Goal: Task Accomplishment & Management: Complete application form

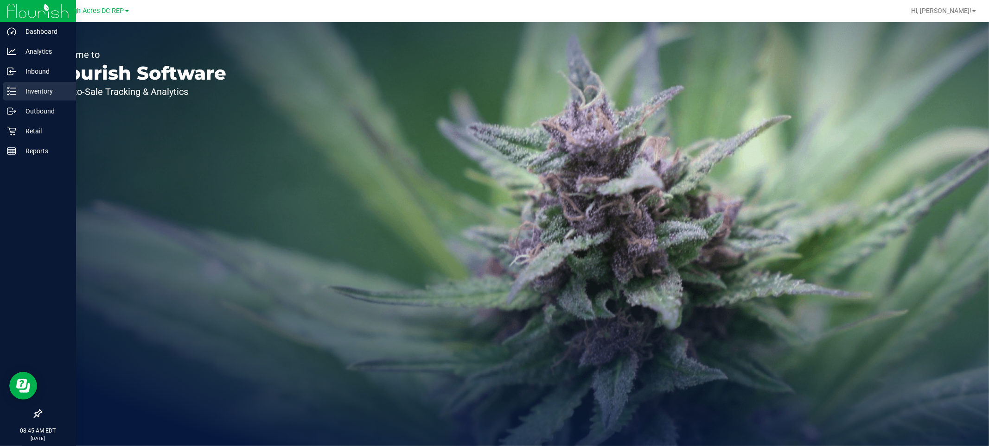
click at [33, 87] on p "Inventory" at bounding box center [44, 91] width 56 height 11
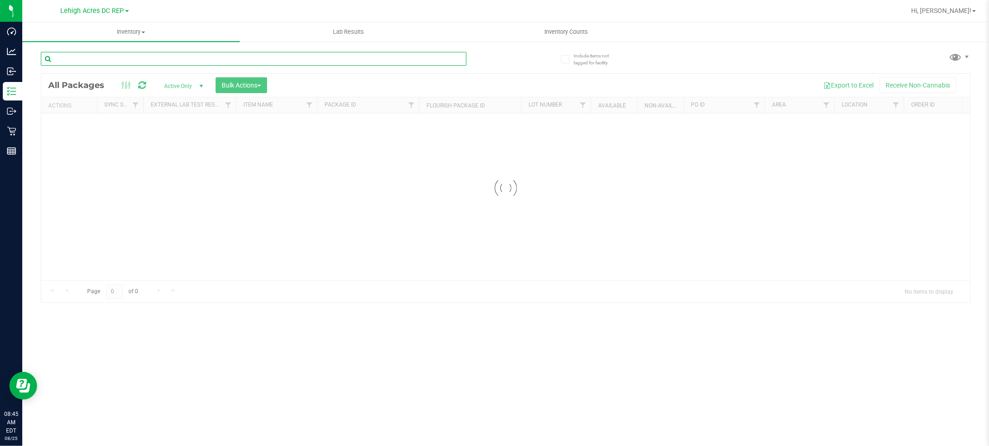
click at [135, 59] on input "text" at bounding box center [253, 59] width 425 height 14
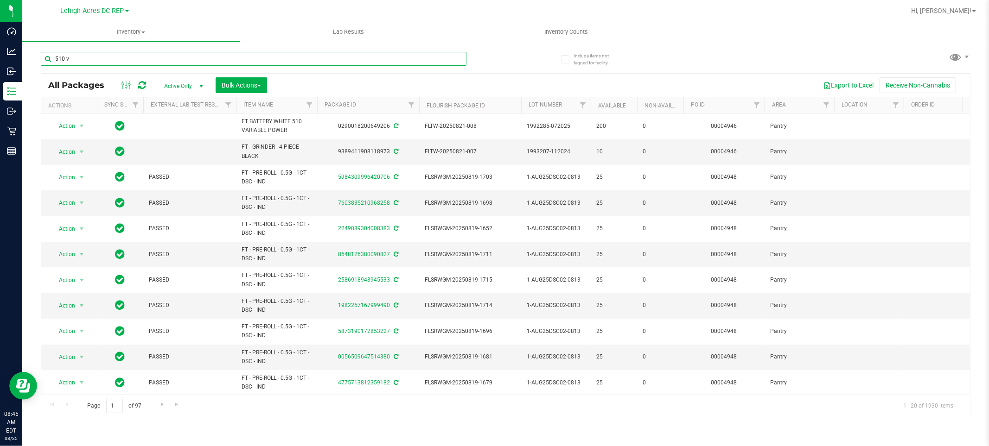
type input "510 v"
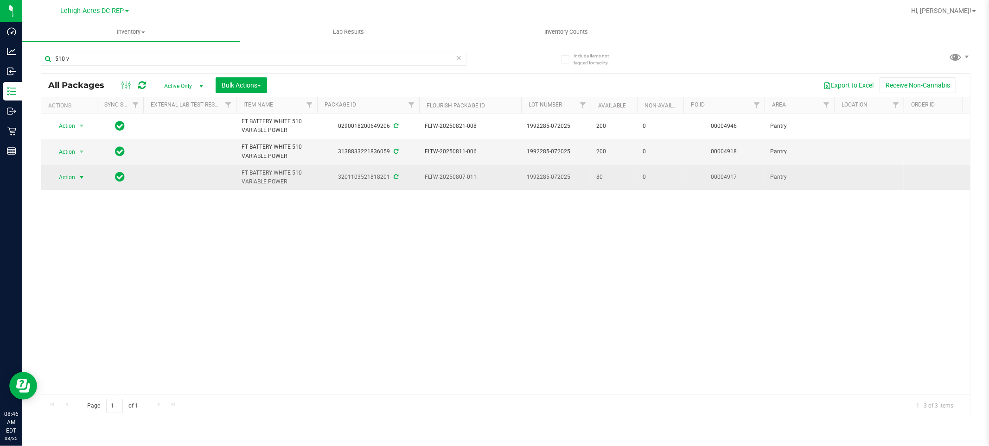
click at [66, 182] on span "Action" at bounding box center [63, 177] width 25 height 13
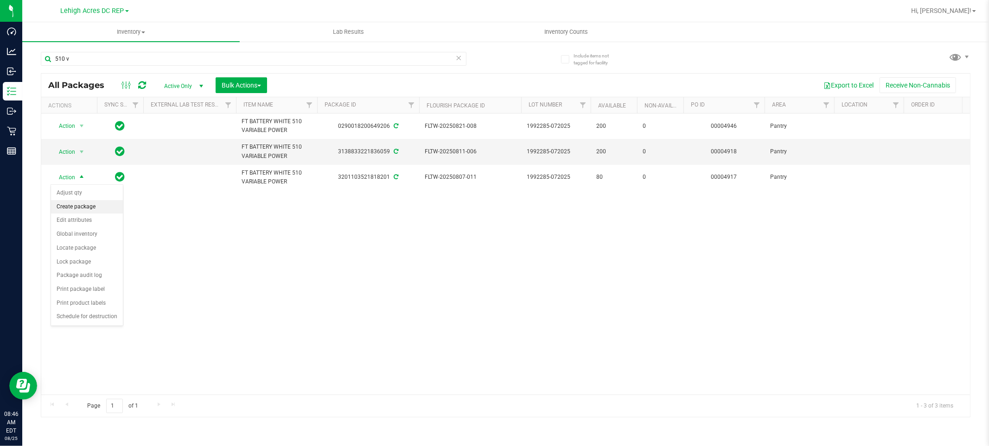
click at [76, 207] on li "Create package" at bounding box center [87, 207] width 72 height 14
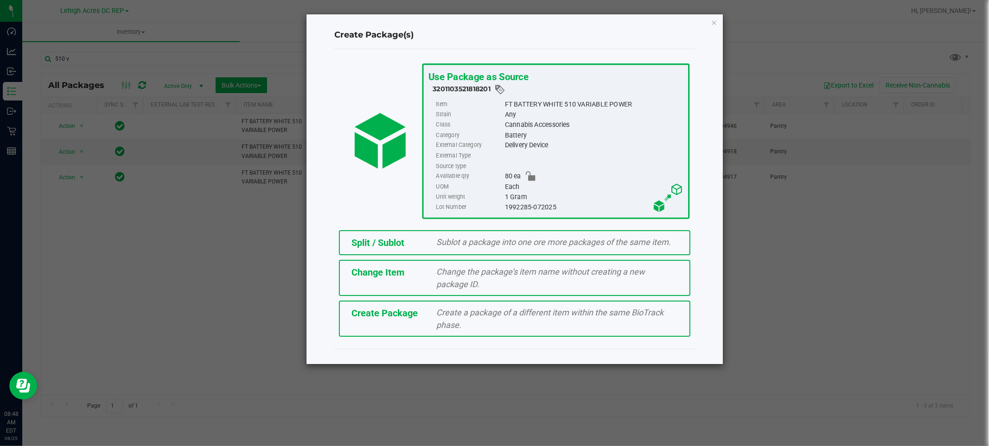
click at [480, 238] on span "Sublot a package into one ore more packages of the same item." at bounding box center [554, 242] width 235 height 10
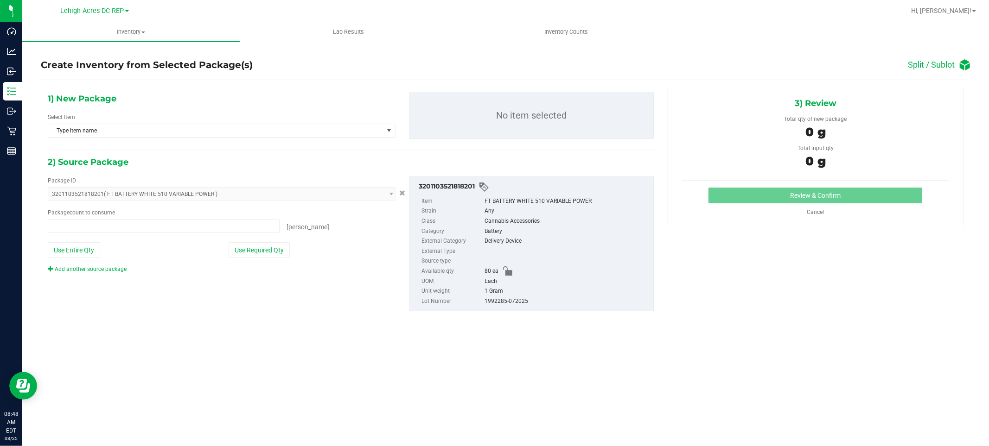
type input "0 ea"
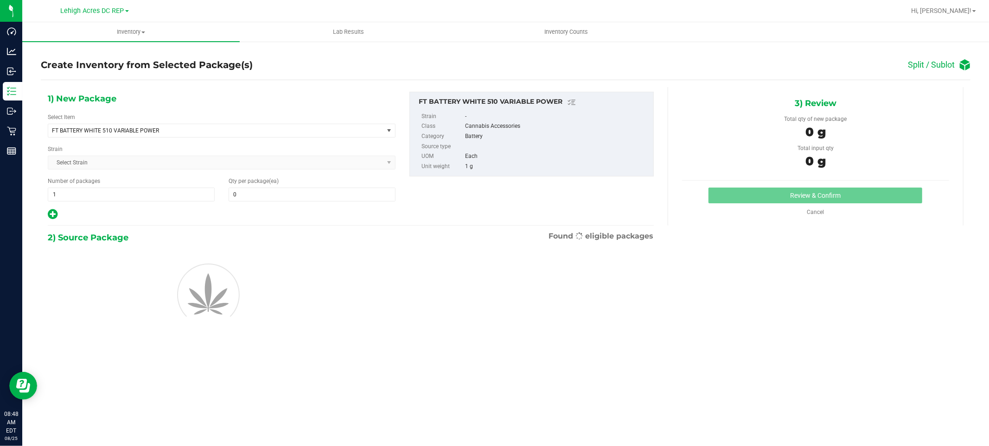
click at [141, 202] on div "1) New Package Select Item FT BATTERY WHITE 510 VARIABLE POWER FT BATTERY WHITE…" at bounding box center [222, 156] width 362 height 129
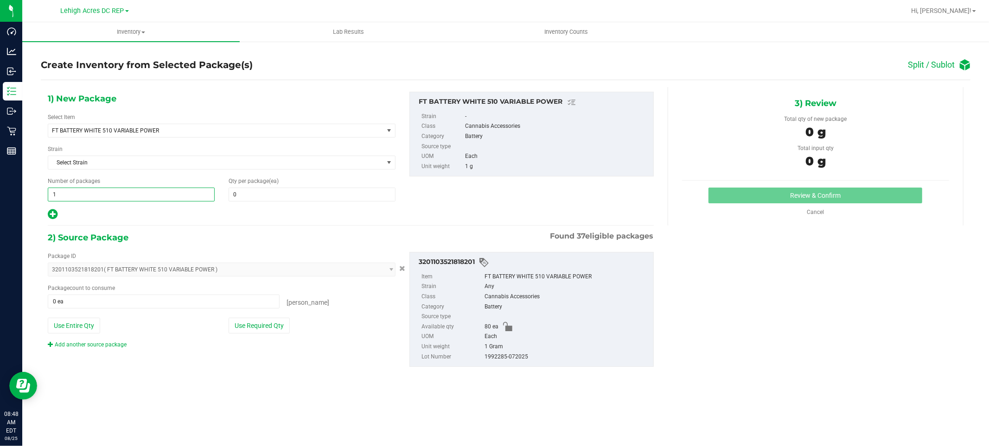
click at [143, 196] on span "1 1" at bounding box center [131, 195] width 167 height 14
type input "3"
click at [291, 192] on span at bounding box center [311, 195] width 167 height 14
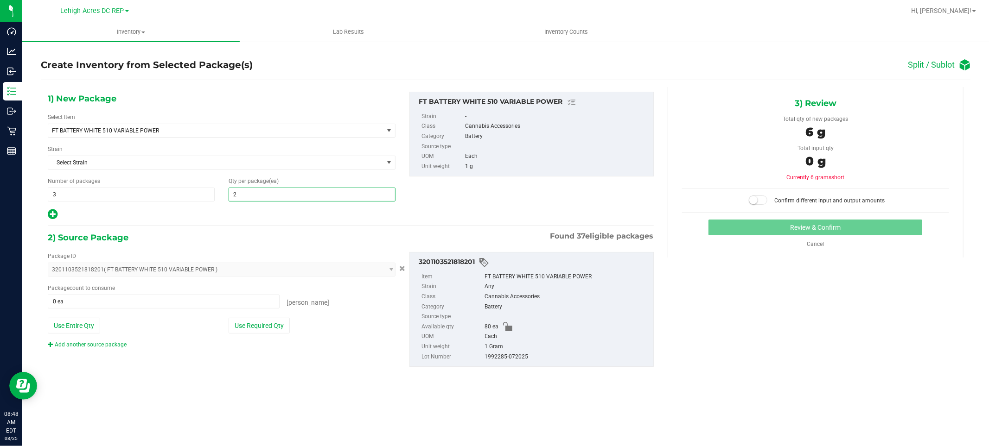
type input "20"
click at [195, 303] on span at bounding box center [164, 302] width 232 height 14
type input "60"
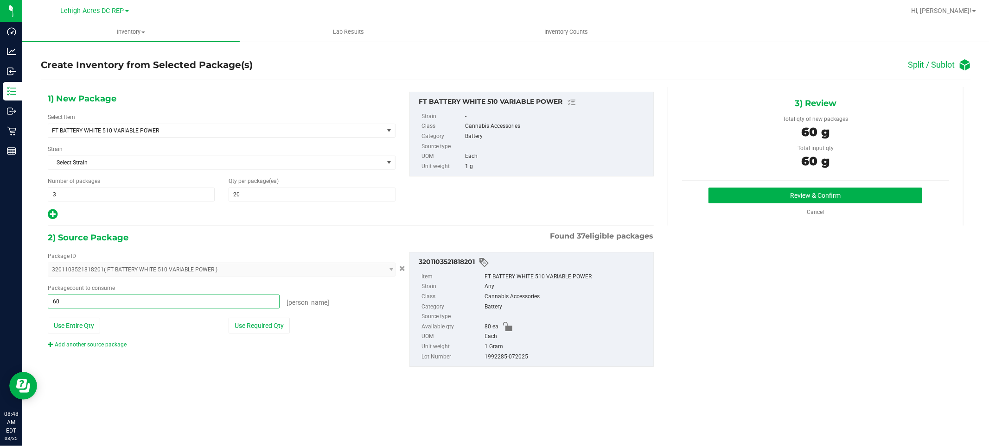
type input "60 ea"
click at [345, 398] on div "Inventory All packages All inventory Waste log Create inventory Lab Results Inv…" at bounding box center [505, 234] width 966 height 424
click at [800, 193] on button "Review & Confirm" at bounding box center [815, 196] width 214 height 16
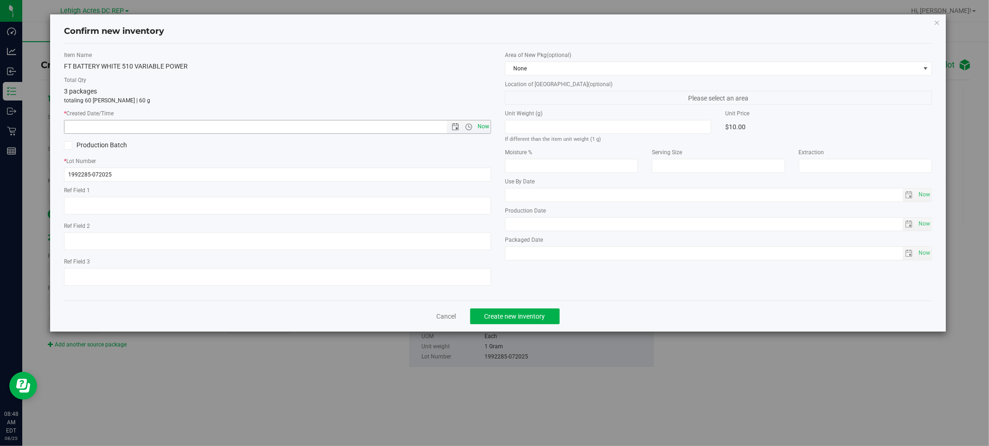
click at [481, 127] on span "Now" at bounding box center [484, 126] width 16 height 13
type input "8/25/2025 8:48 AM"
click at [520, 318] on span "Create new inventory" at bounding box center [514, 316] width 61 height 7
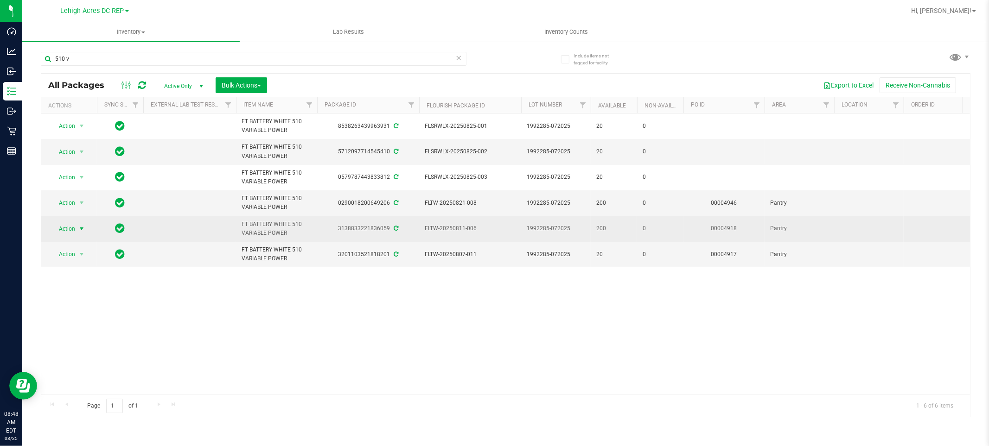
click at [70, 231] on span "Action" at bounding box center [63, 228] width 25 height 13
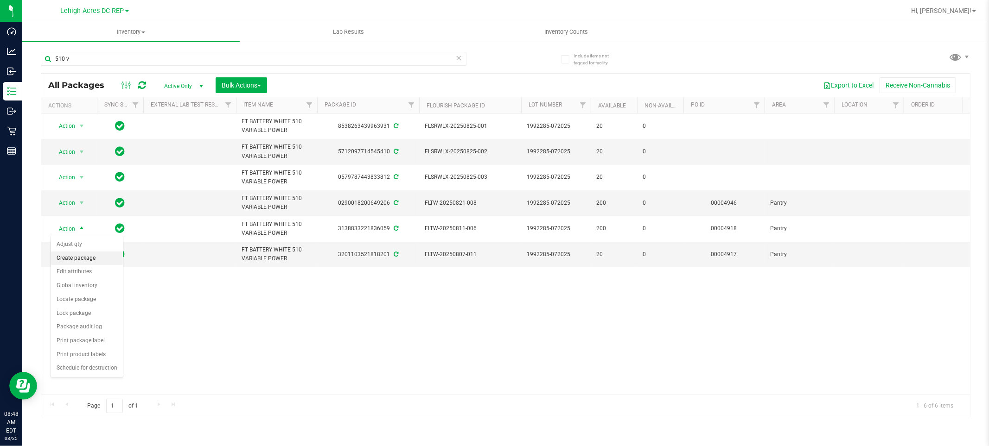
click at [75, 258] on li "Create package" at bounding box center [87, 259] width 72 height 14
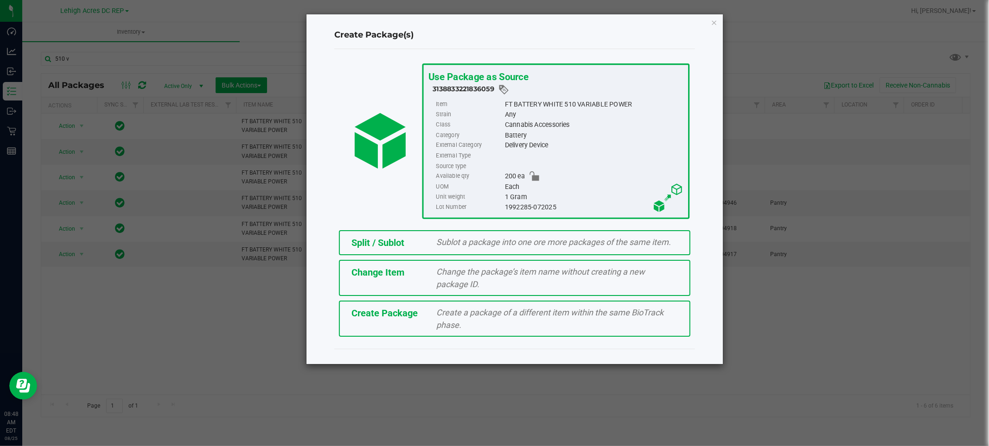
click at [471, 241] on span "Sublot a package into one ore more packages of the same item." at bounding box center [554, 242] width 235 height 10
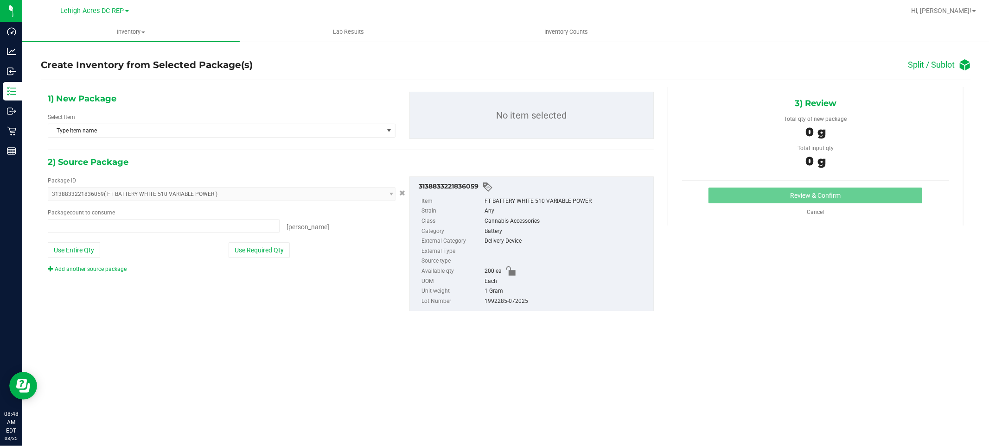
type input "0 ea"
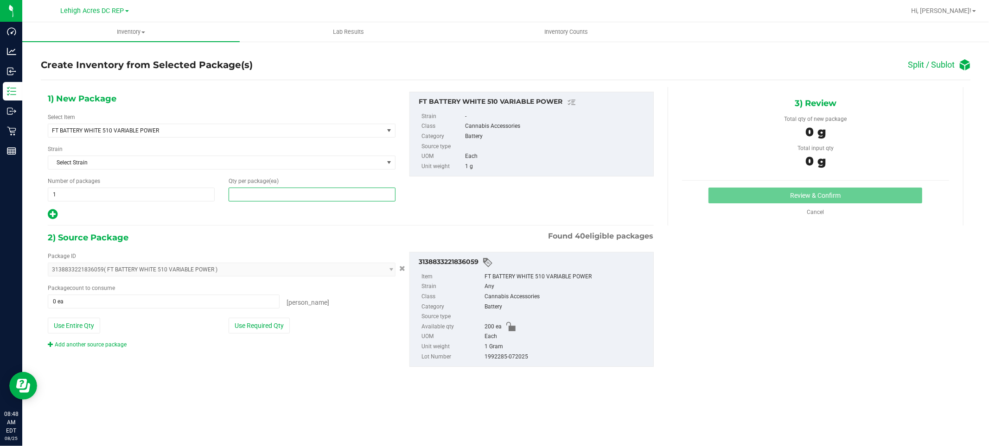
click at [281, 196] on span at bounding box center [311, 195] width 167 height 14
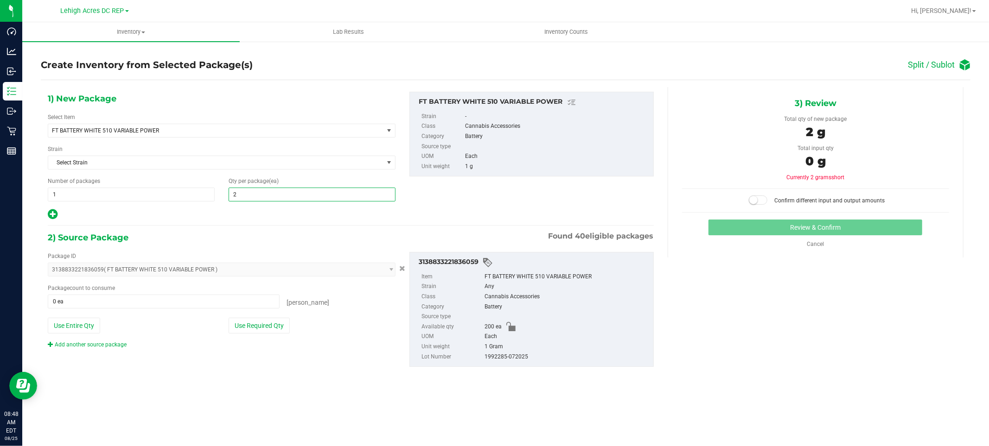
type input "20"
click at [236, 300] on span at bounding box center [164, 302] width 232 height 14
type input "20"
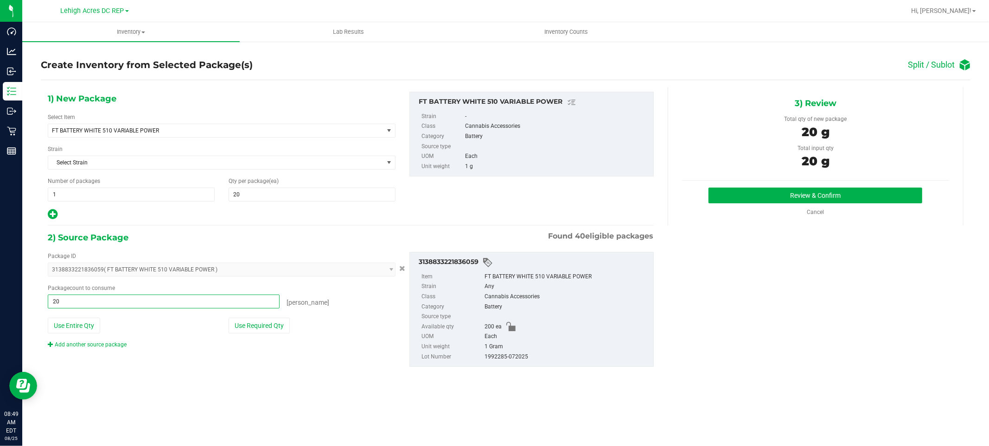
type input "20 ea"
click at [939, 289] on div "1) New Package Select Item FT BATTERY WHITE 510 VARIABLE POWER FT BATTERY WHITE…" at bounding box center [505, 236] width 929 height 299
click at [811, 197] on button "Review & Confirm" at bounding box center [815, 196] width 214 height 16
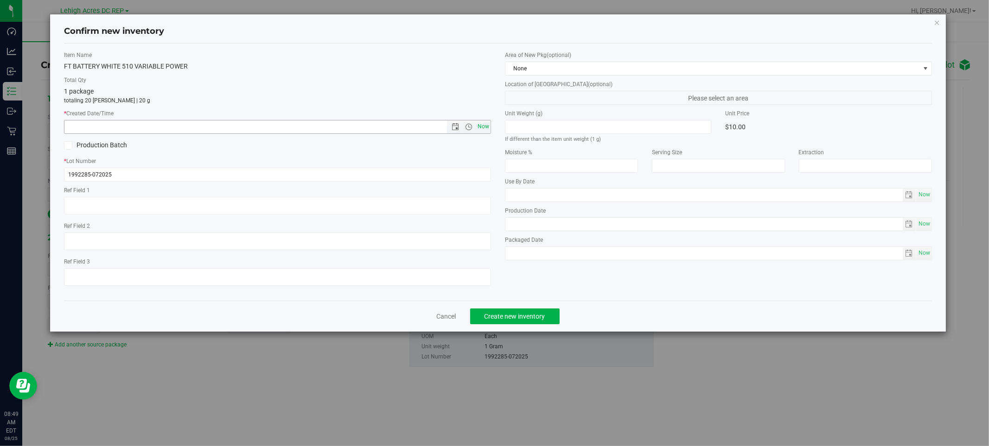
click at [488, 133] on span "Now" at bounding box center [484, 126] width 16 height 13
type input "8/25/2025 8:49 AM"
click at [542, 316] on span "Create new inventory" at bounding box center [514, 316] width 61 height 7
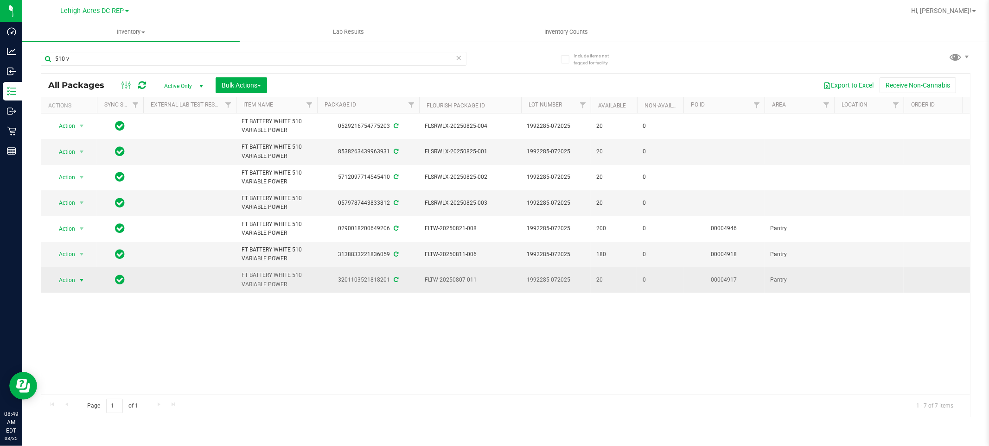
click at [66, 282] on span "Action" at bounding box center [63, 280] width 25 height 13
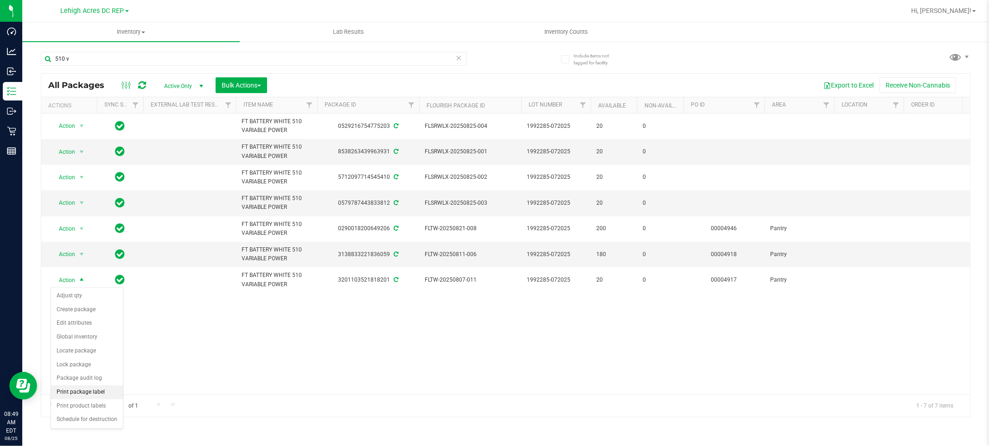
click at [96, 388] on li "Print package label" at bounding box center [87, 393] width 72 height 14
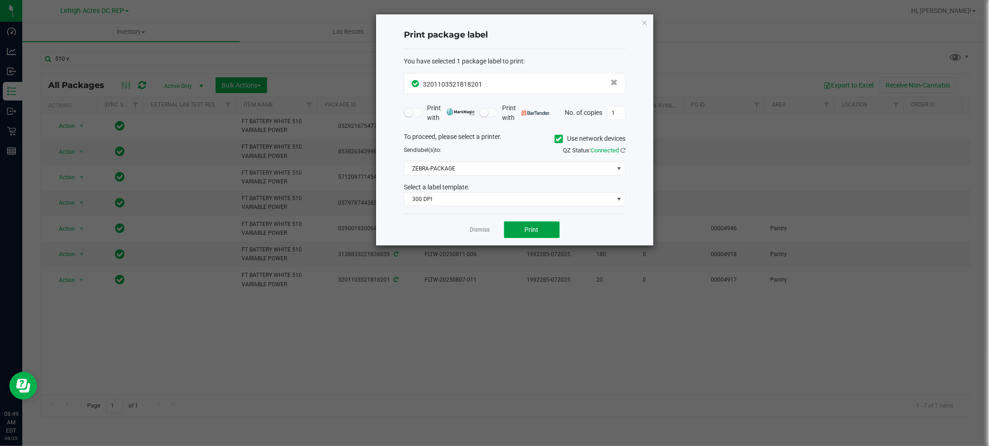
click at [535, 234] on button "Print" at bounding box center [532, 230] width 56 height 17
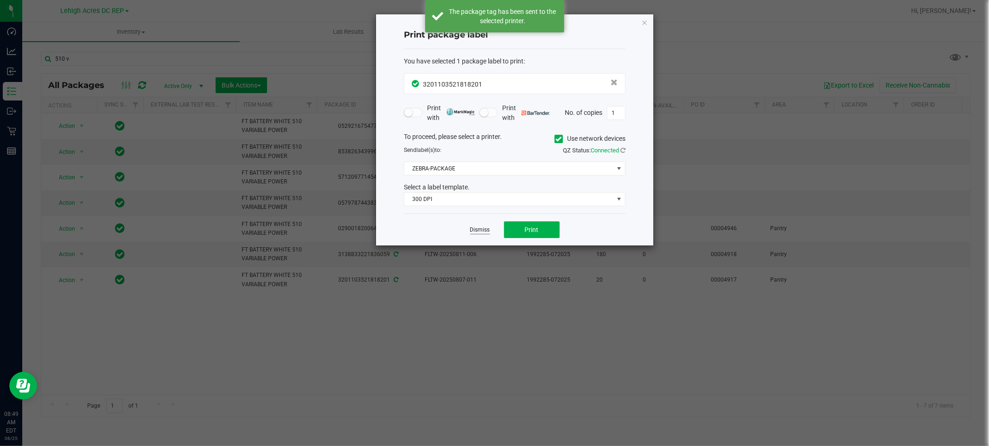
click at [478, 233] on link "Dismiss" at bounding box center [480, 230] width 20 height 8
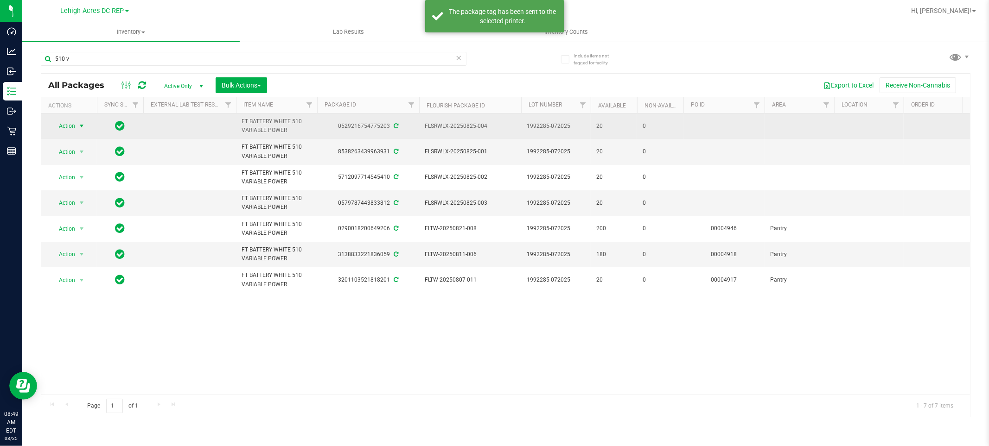
click at [73, 130] on span "Action" at bounding box center [63, 126] width 25 height 13
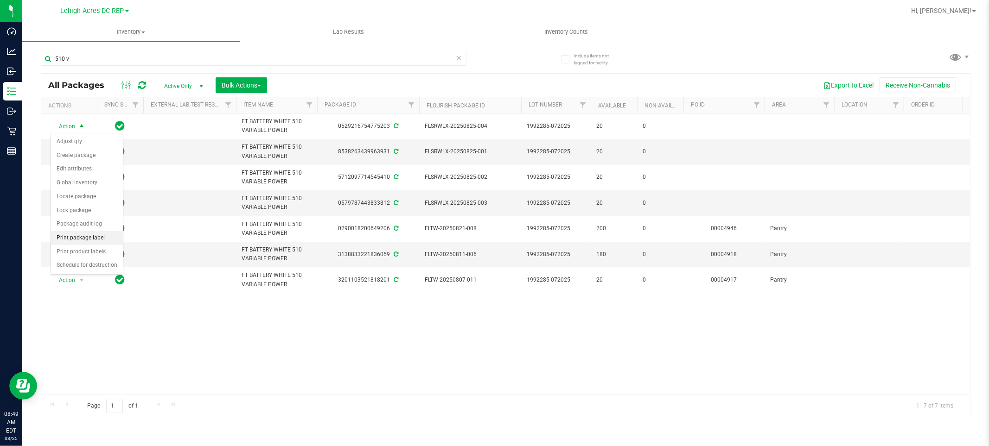
click at [86, 238] on li "Print package label" at bounding box center [87, 238] width 72 height 14
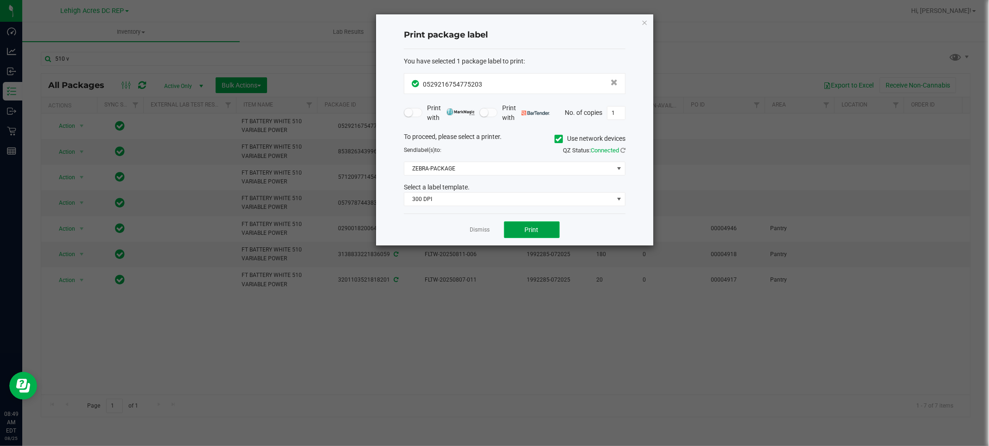
click at [531, 234] on button "Print" at bounding box center [532, 230] width 56 height 17
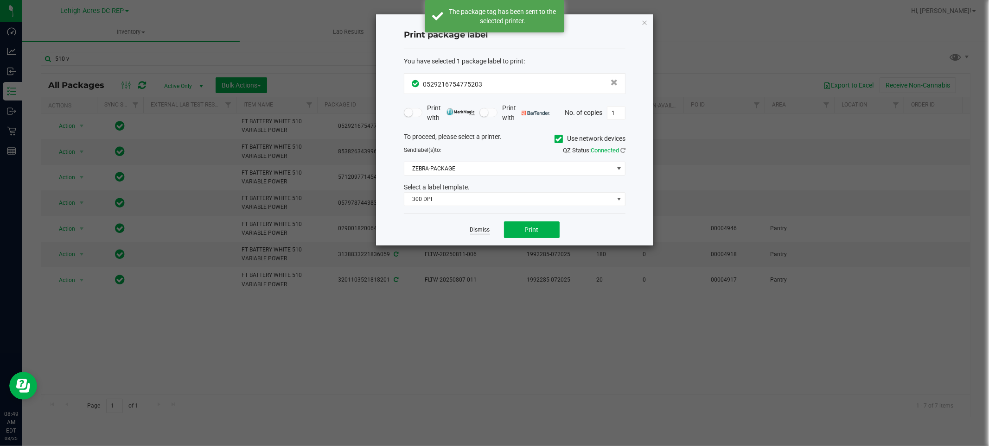
click at [473, 231] on link "Dismiss" at bounding box center [480, 230] width 20 height 8
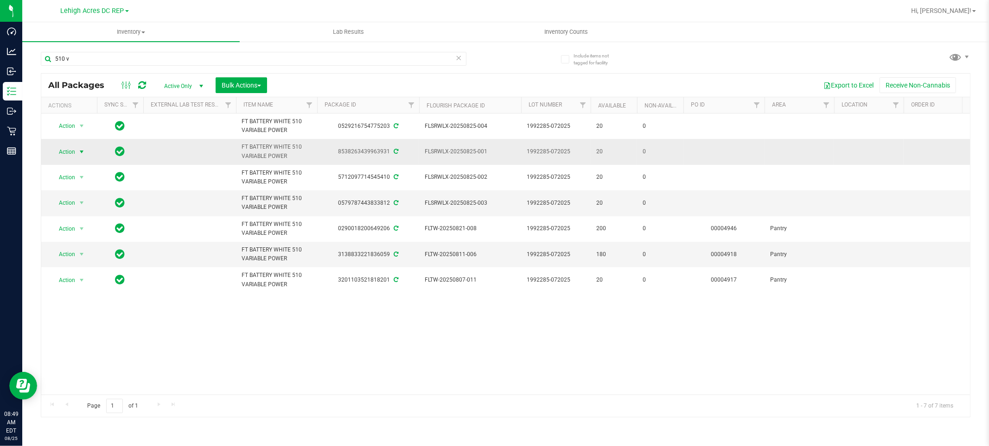
click at [69, 153] on span "Action" at bounding box center [63, 152] width 25 height 13
click at [101, 266] on li "Print package label" at bounding box center [87, 264] width 72 height 14
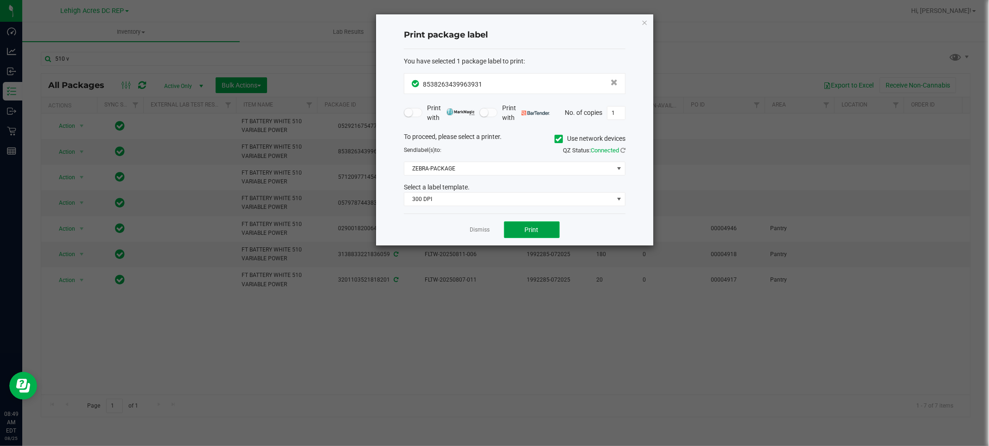
click at [524, 224] on button "Print" at bounding box center [532, 230] width 56 height 17
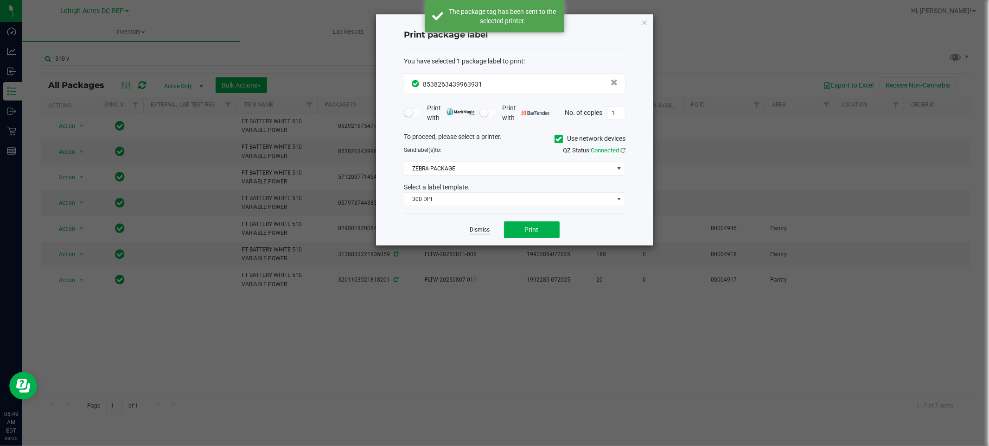
click at [473, 229] on link "Dismiss" at bounding box center [480, 230] width 20 height 8
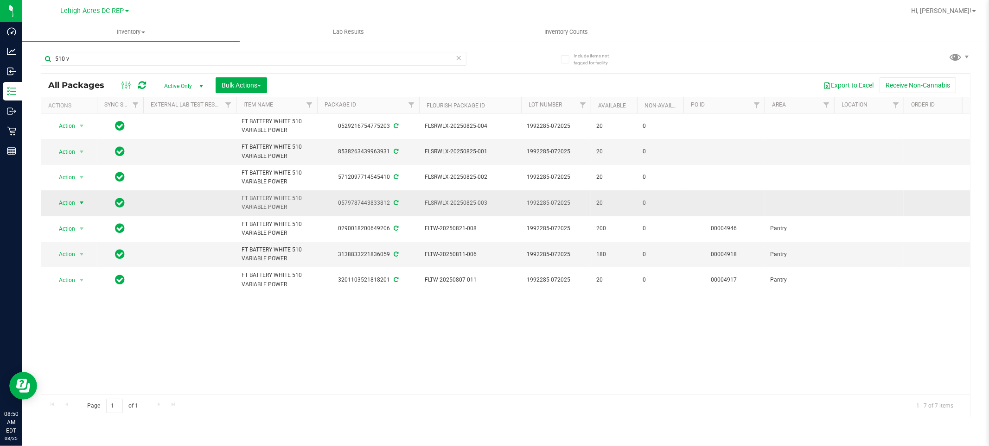
click at [59, 203] on span "Action" at bounding box center [63, 203] width 25 height 13
click at [69, 317] on li "Print package label" at bounding box center [87, 316] width 72 height 14
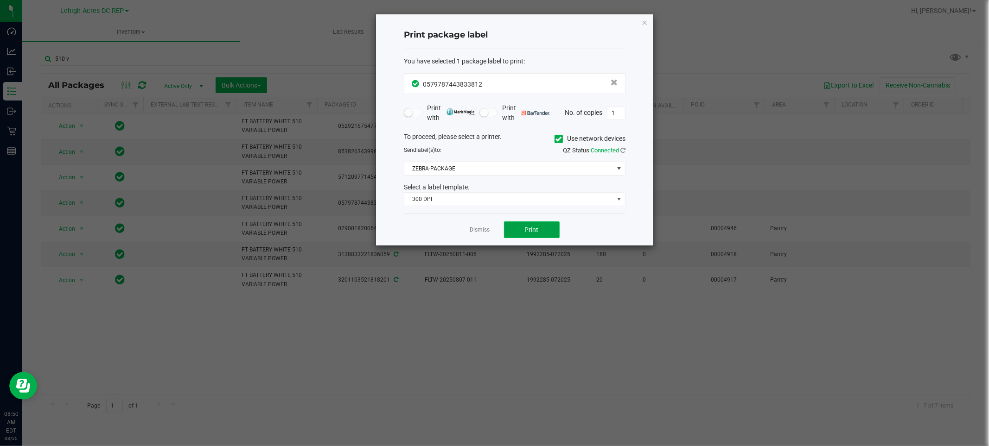
click at [547, 229] on button "Print" at bounding box center [532, 230] width 56 height 17
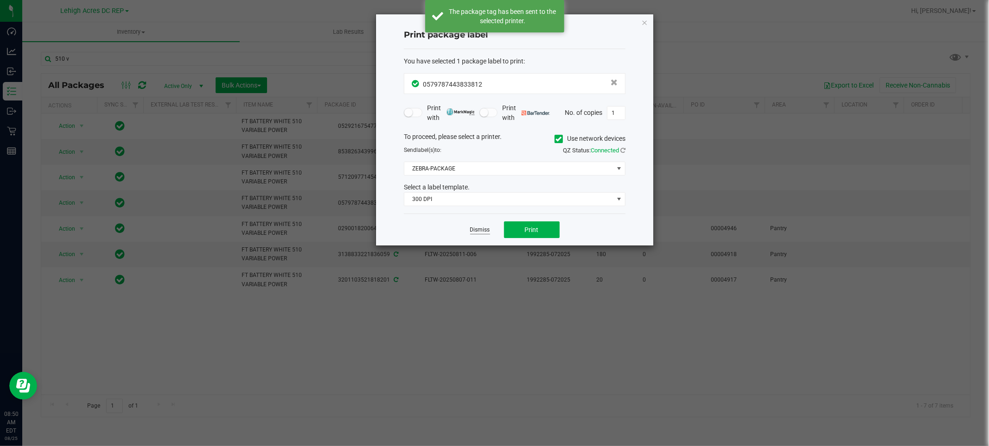
click at [483, 229] on link "Dismiss" at bounding box center [480, 230] width 20 height 8
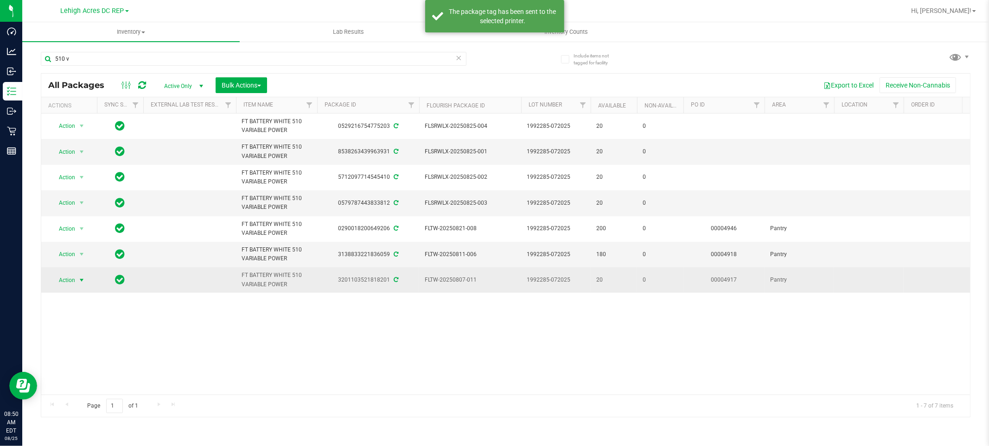
click at [66, 283] on span "Action" at bounding box center [63, 280] width 25 height 13
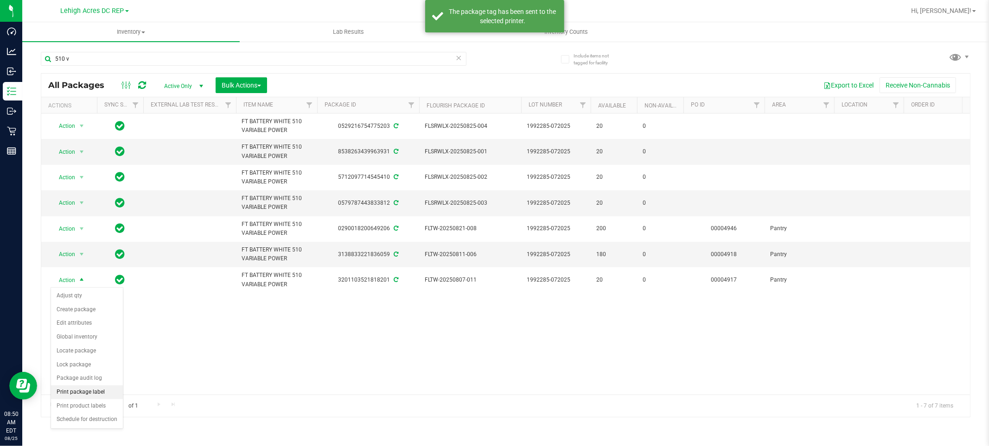
click at [87, 393] on li "Print package label" at bounding box center [87, 393] width 72 height 14
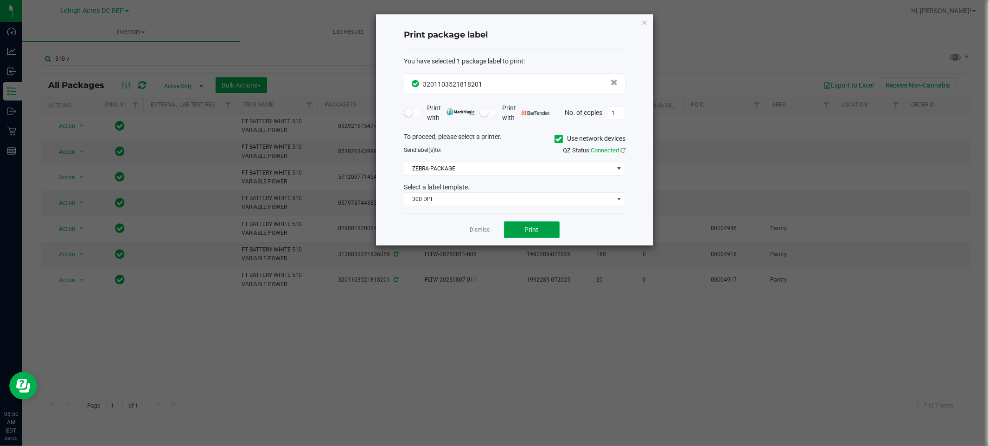
click at [531, 228] on span "Print" at bounding box center [532, 229] width 14 height 7
click at [468, 238] on div "Dismiss Print" at bounding box center [515, 230] width 222 height 32
click at [475, 232] on link "Dismiss" at bounding box center [480, 230] width 20 height 8
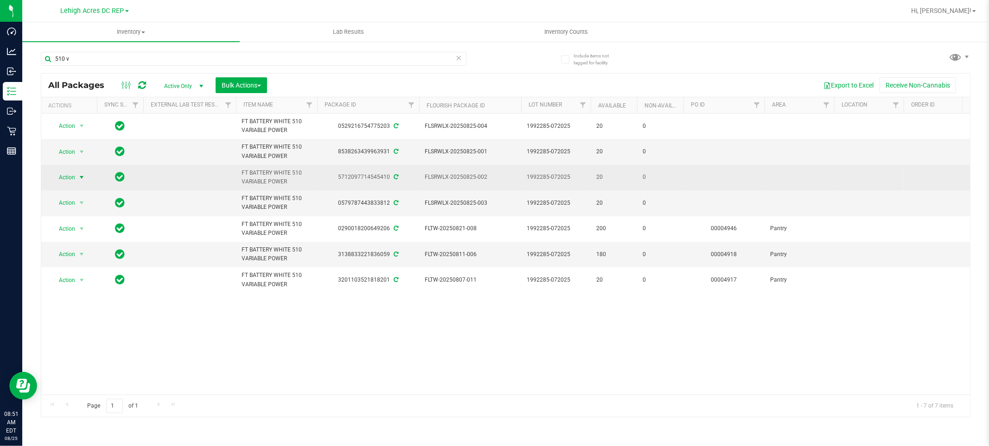
click at [75, 178] on span "Action" at bounding box center [63, 177] width 25 height 13
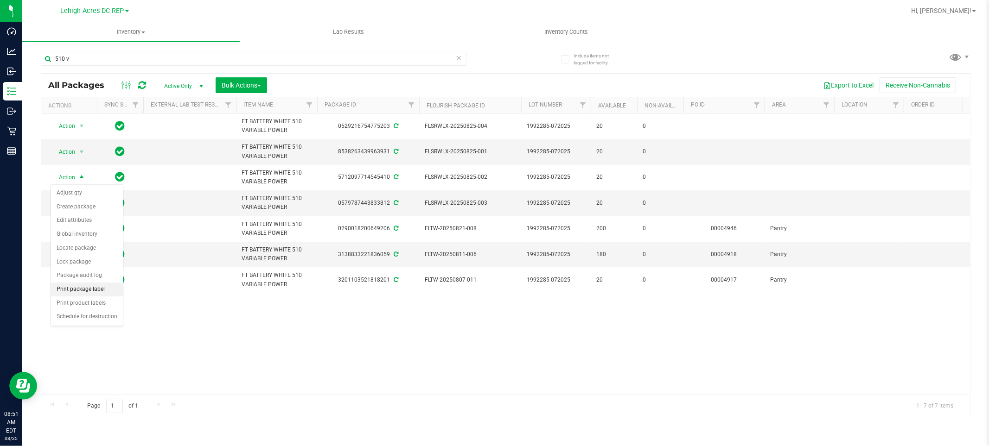
click at [95, 291] on li "Print package label" at bounding box center [87, 290] width 72 height 14
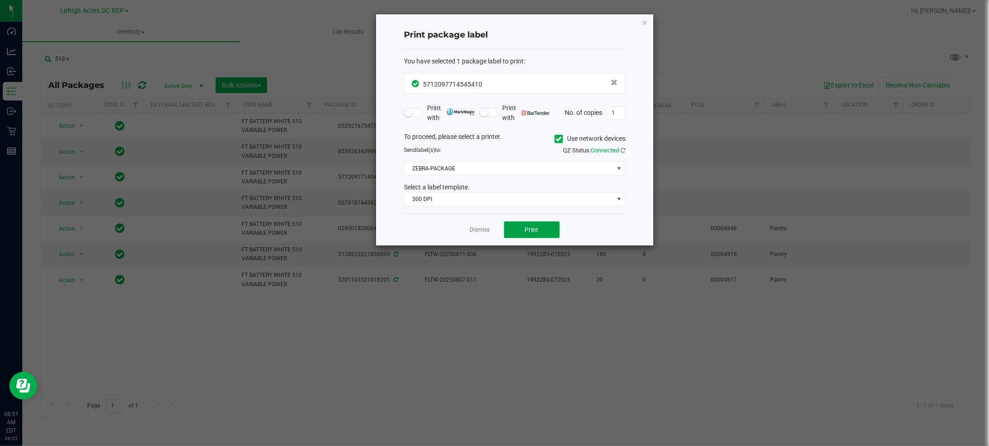
click at [539, 225] on button "Print" at bounding box center [532, 230] width 56 height 17
click at [482, 233] on link "Dismiss" at bounding box center [480, 230] width 20 height 8
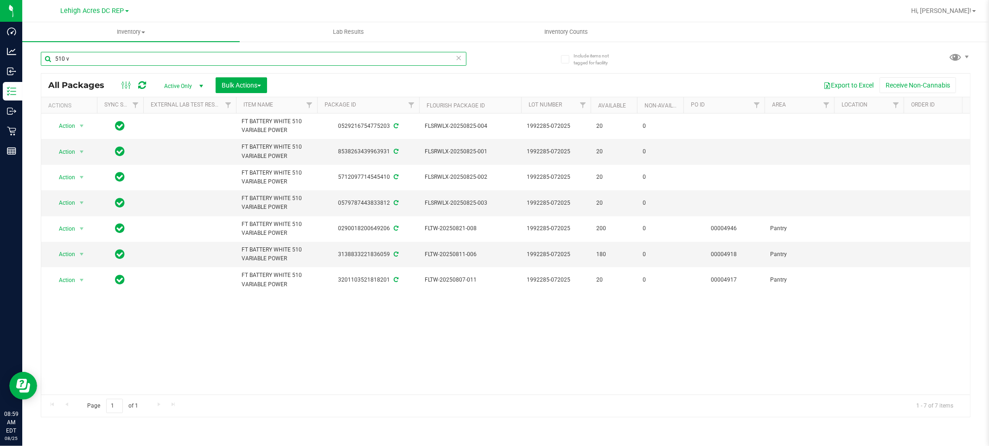
click at [120, 58] on input "510 v" at bounding box center [253, 59] width 425 height 14
type input "5"
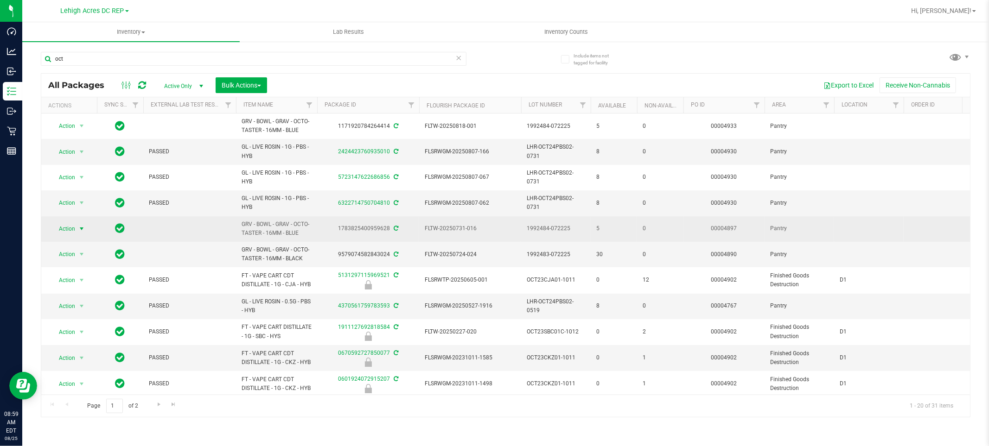
click at [68, 229] on span "Action" at bounding box center [63, 228] width 25 height 13
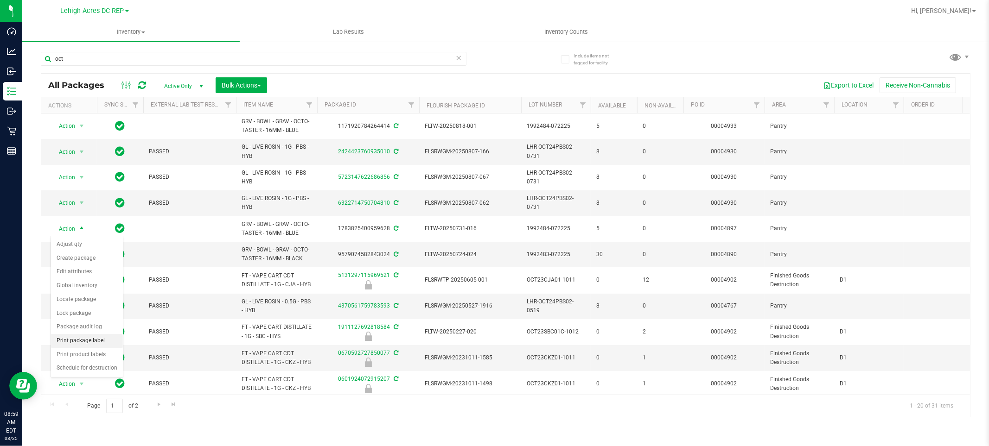
click at [84, 343] on li "Print package label" at bounding box center [87, 341] width 72 height 14
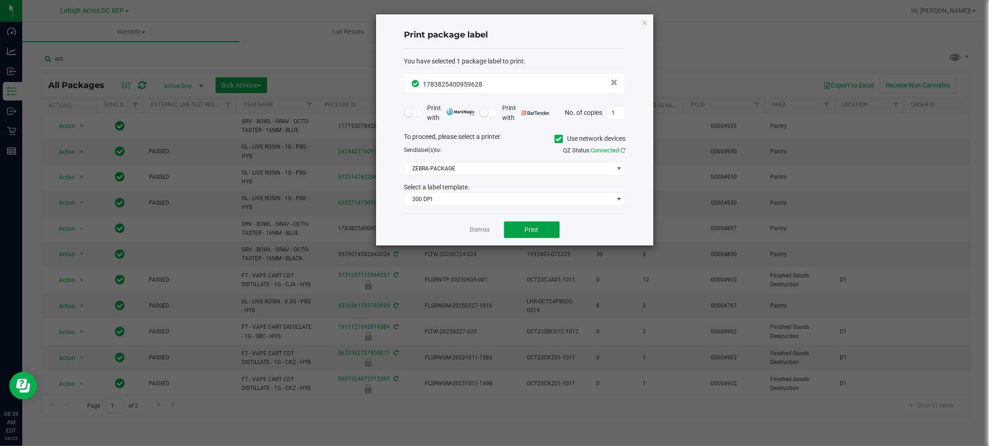
click at [529, 231] on span "Print" at bounding box center [532, 229] width 14 height 7
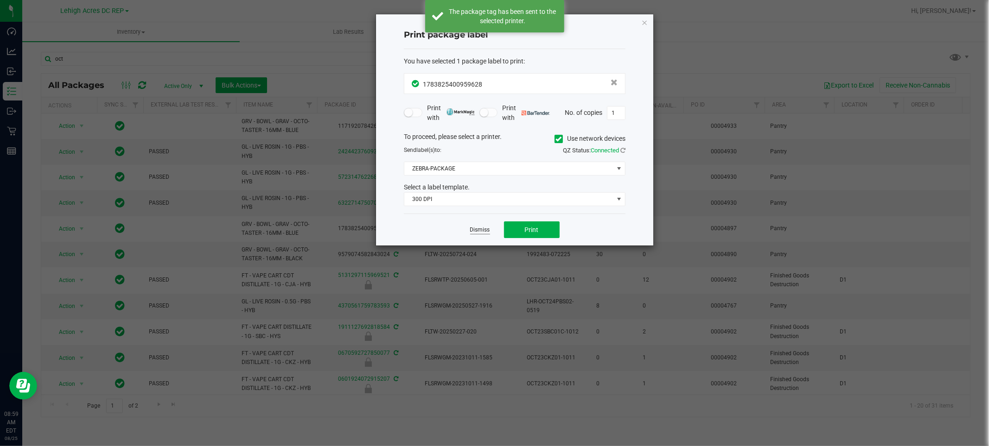
click at [477, 230] on link "Dismiss" at bounding box center [480, 230] width 20 height 8
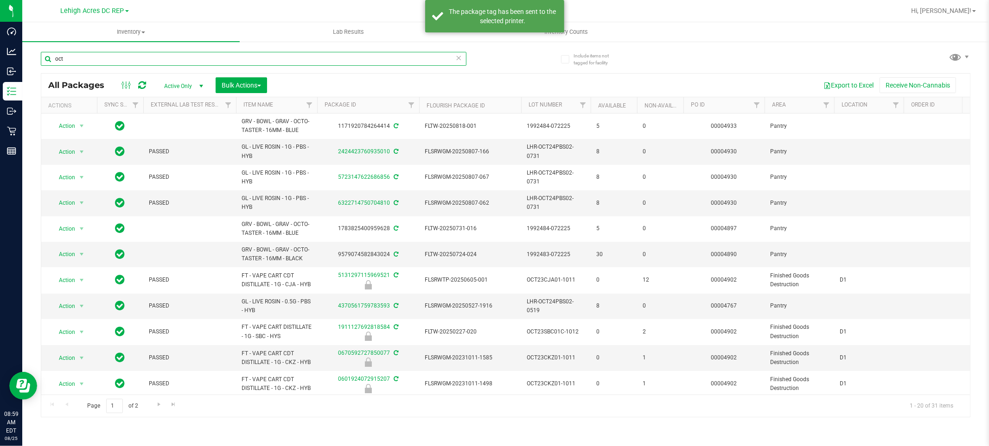
click at [110, 65] on input "oct" at bounding box center [253, 59] width 425 height 14
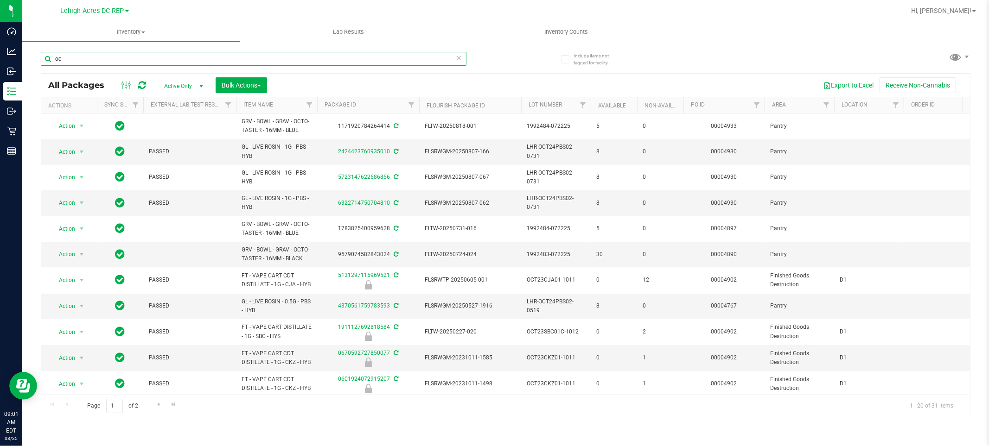
type input "o"
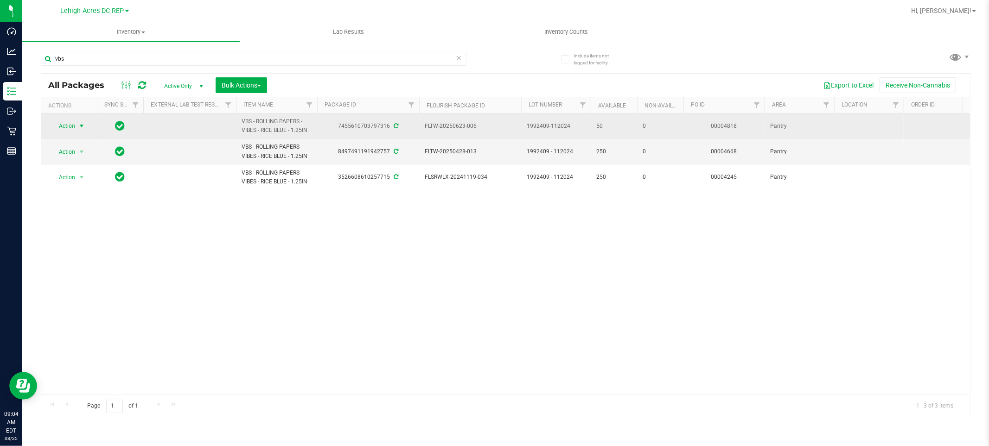
click at [67, 123] on span "Action" at bounding box center [63, 126] width 25 height 13
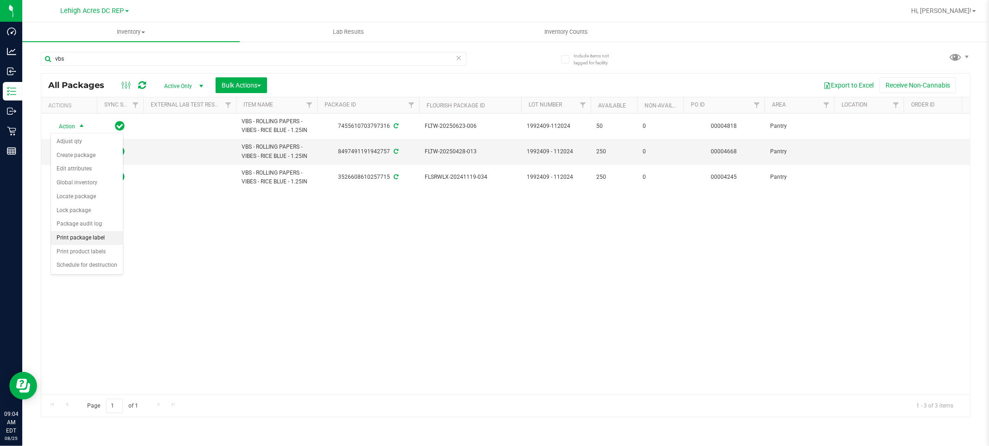
click at [67, 236] on li "Print package label" at bounding box center [87, 238] width 72 height 14
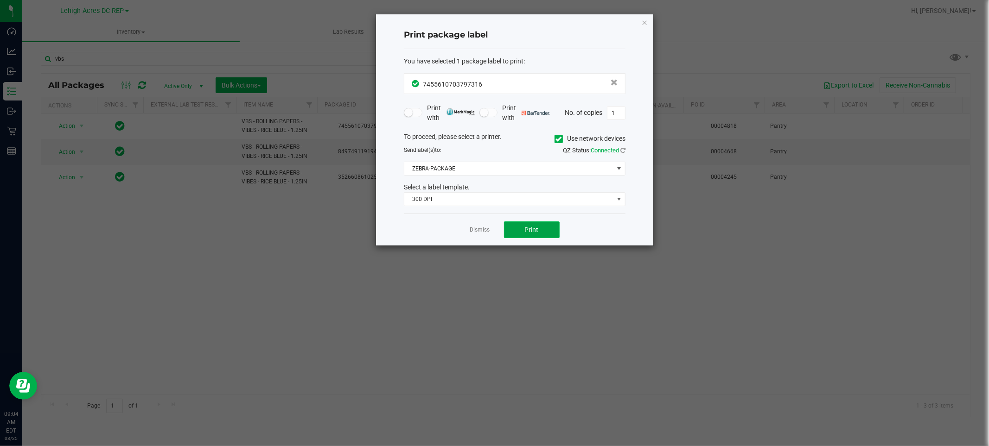
click at [539, 223] on button "Print" at bounding box center [532, 230] width 56 height 17
click at [483, 226] on link "Dismiss" at bounding box center [480, 230] width 20 height 8
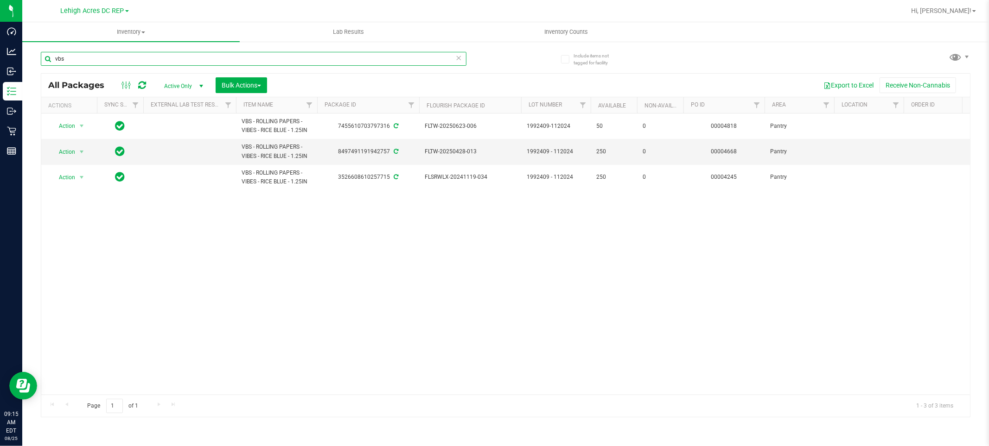
click at [80, 57] on input "vbs" at bounding box center [253, 59] width 425 height 14
type input "v"
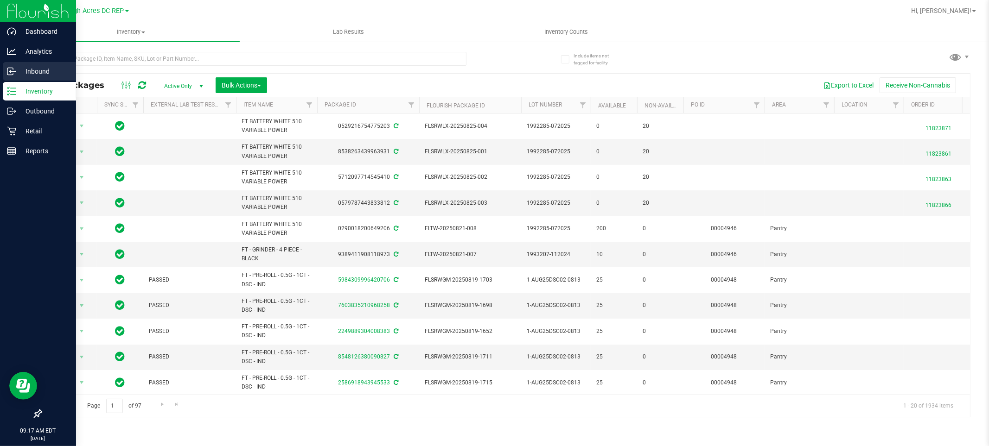
click at [40, 75] on p "Inbound" at bounding box center [44, 71] width 56 height 11
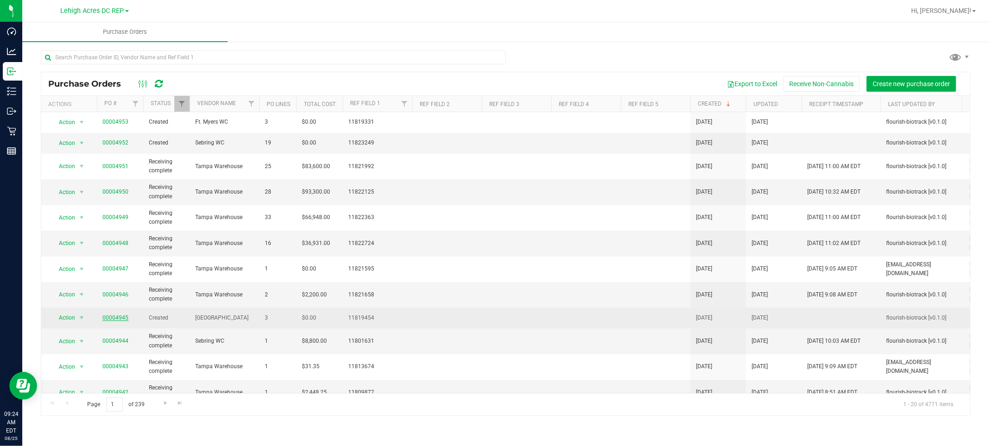
click at [121, 320] on link "00004945" at bounding box center [115, 318] width 26 height 6
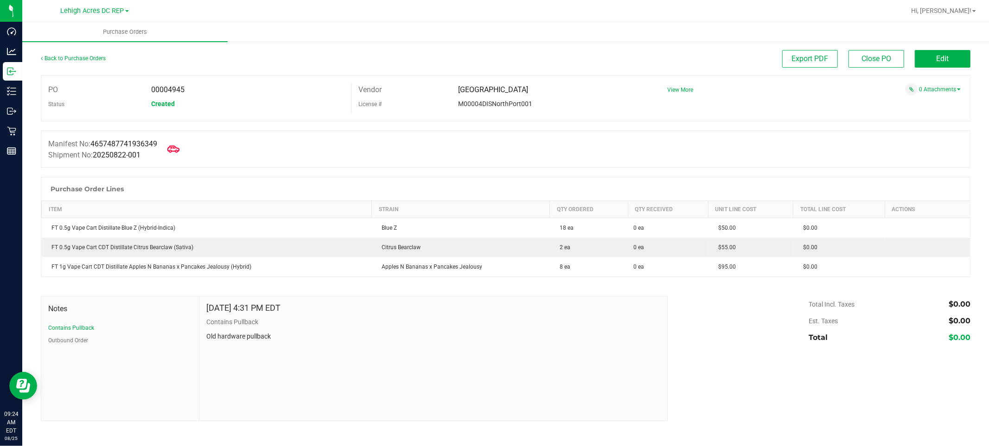
click at [179, 149] on icon at bounding box center [173, 149] width 12 height 7
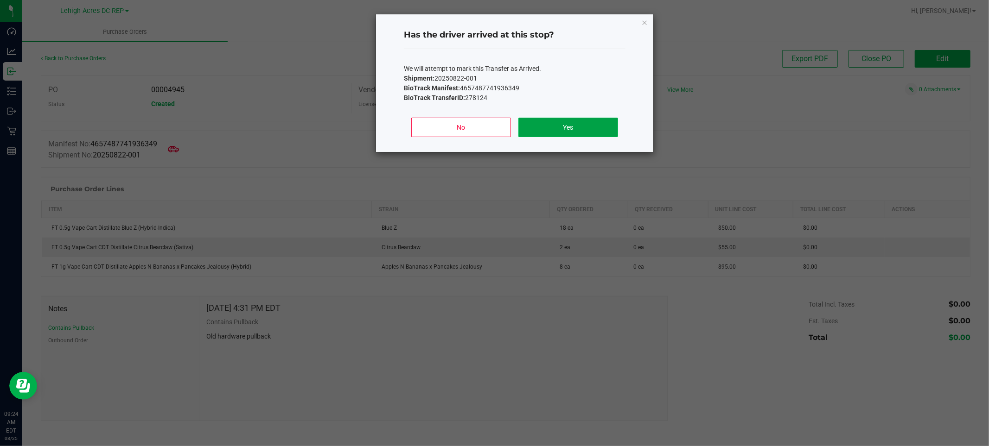
click at [589, 135] on button "Yes" at bounding box center [568, 127] width 100 height 19
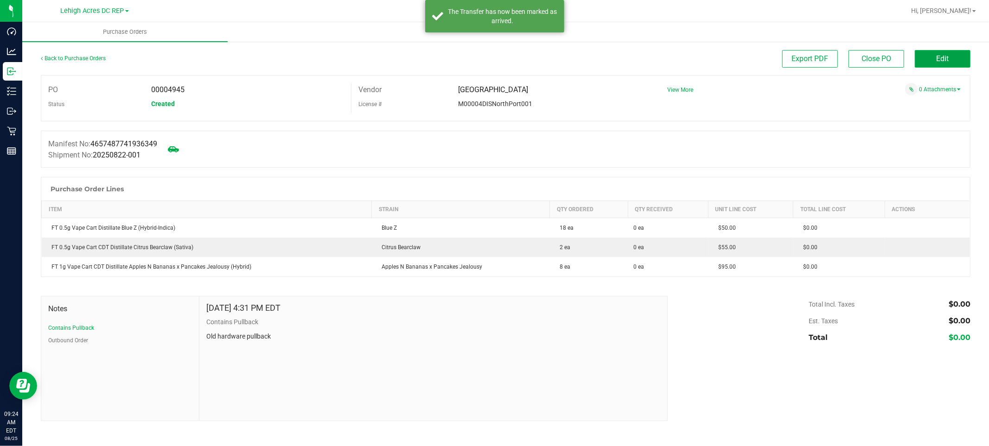
click at [951, 59] on button "Edit" at bounding box center [942, 59] width 56 height 18
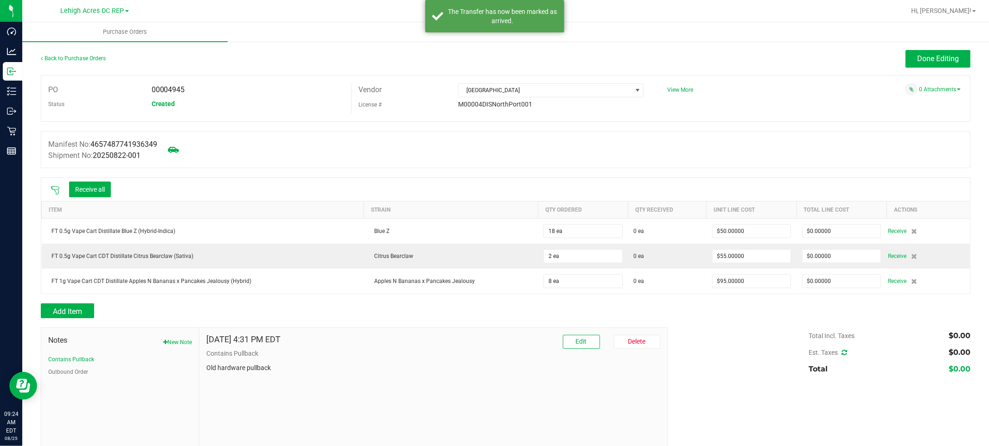
click at [54, 190] on icon at bounding box center [55, 190] width 9 height 9
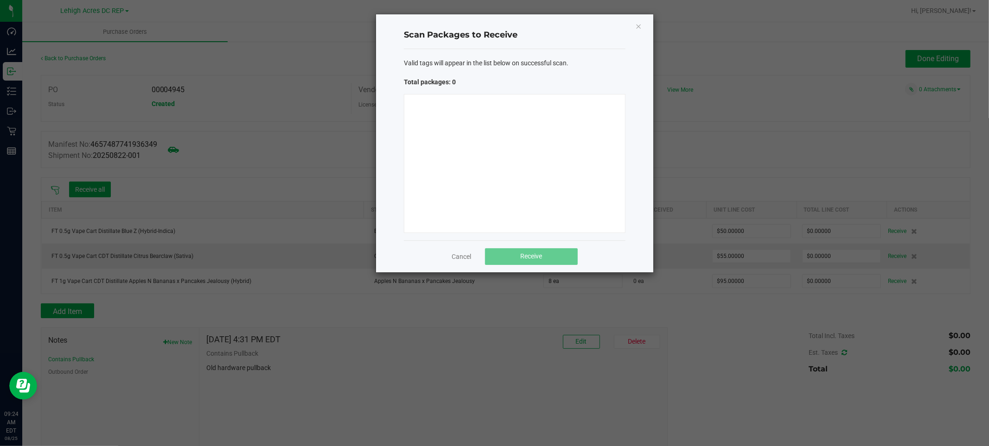
click at [510, 192] on div at bounding box center [515, 163] width 222 height 139
click at [492, 146] on div at bounding box center [515, 163] width 222 height 139
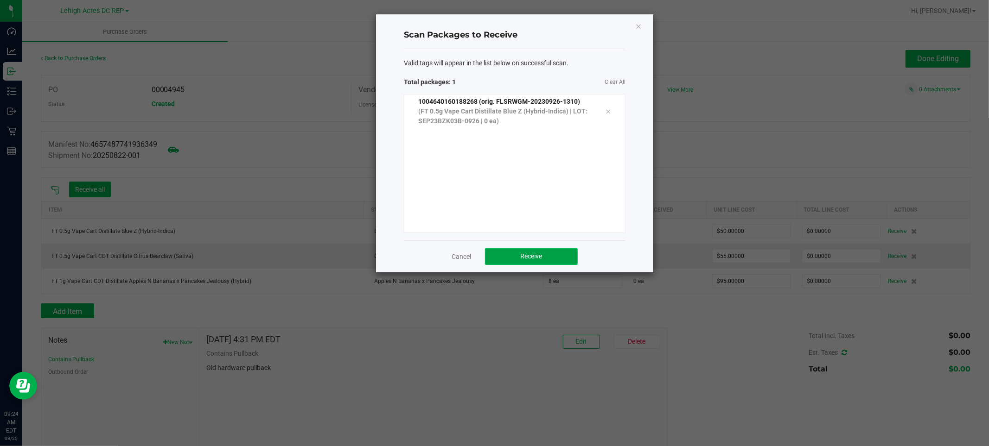
click at [520, 260] on span "Receive" at bounding box center [531, 256] width 22 height 7
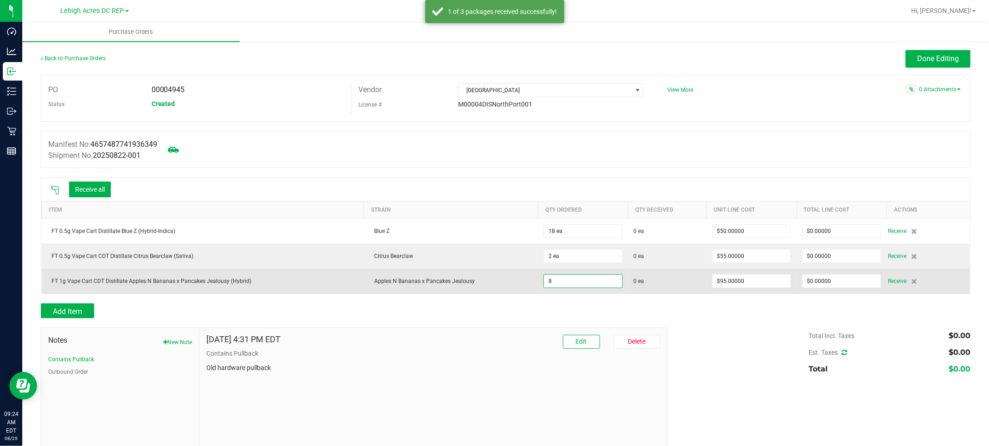
click at [561, 282] on input "8" at bounding box center [583, 281] width 78 height 13
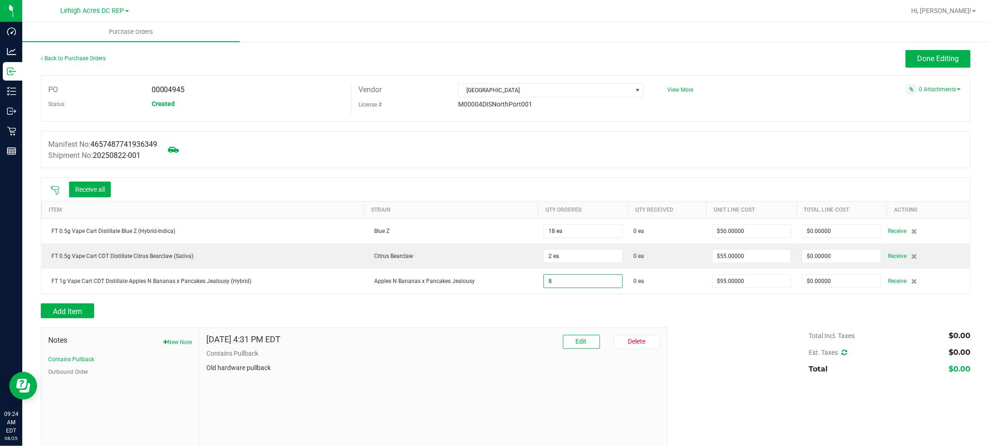
type input "8 ea"
click at [747, 327] on div at bounding box center [505, 322] width 929 height 9
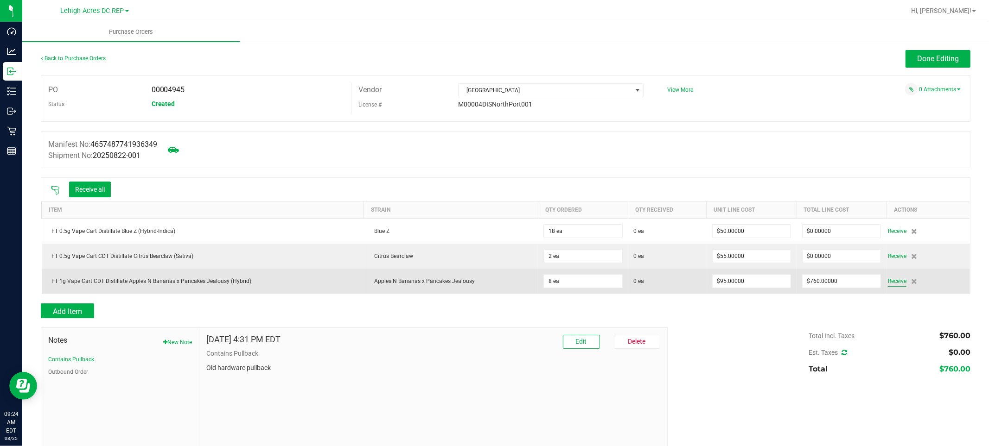
click at [888, 281] on span "Receive" at bounding box center [897, 281] width 19 height 11
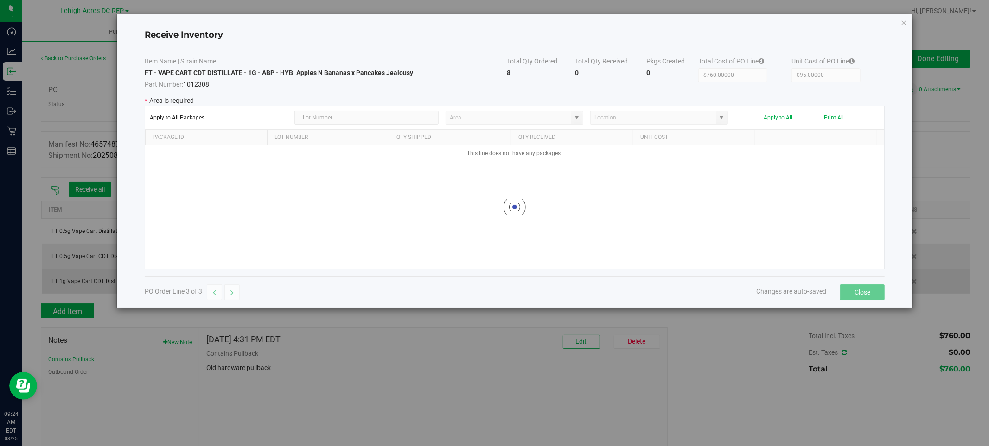
type input "Pantry"
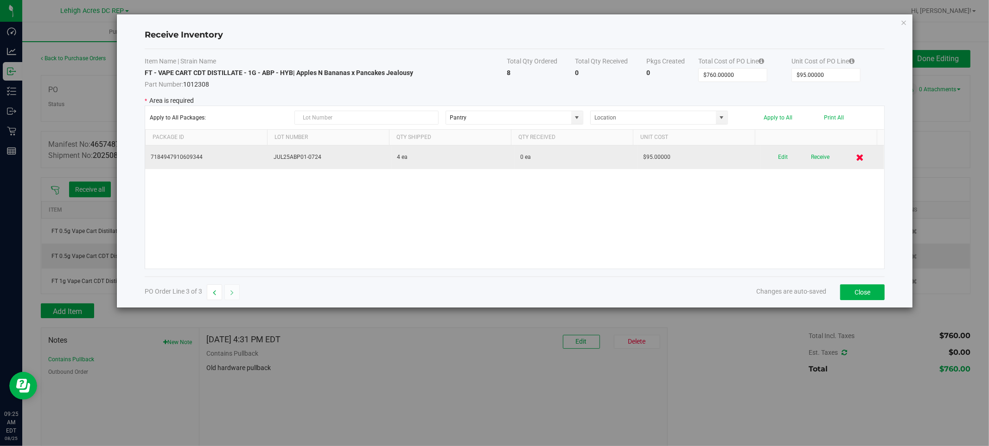
click at [856, 159] on icon at bounding box center [860, 157] width 8 height 7
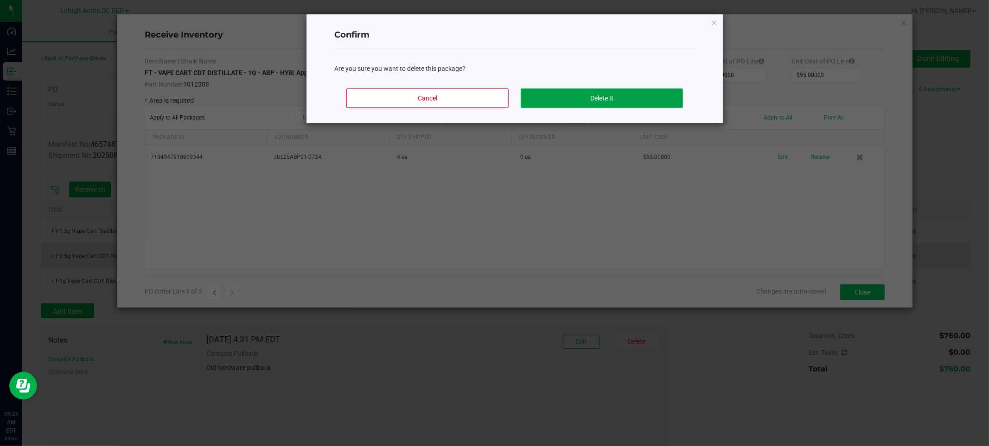
click at [600, 100] on button "Delete It" at bounding box center [601, 98] width 162 height 19
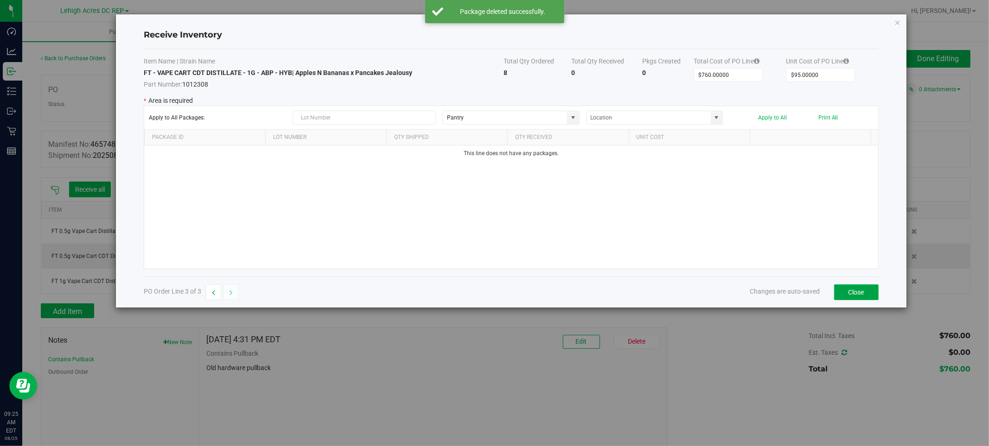
click at [863, 295] on button "Close" at bounding box center [856, 293] width 44 height 16
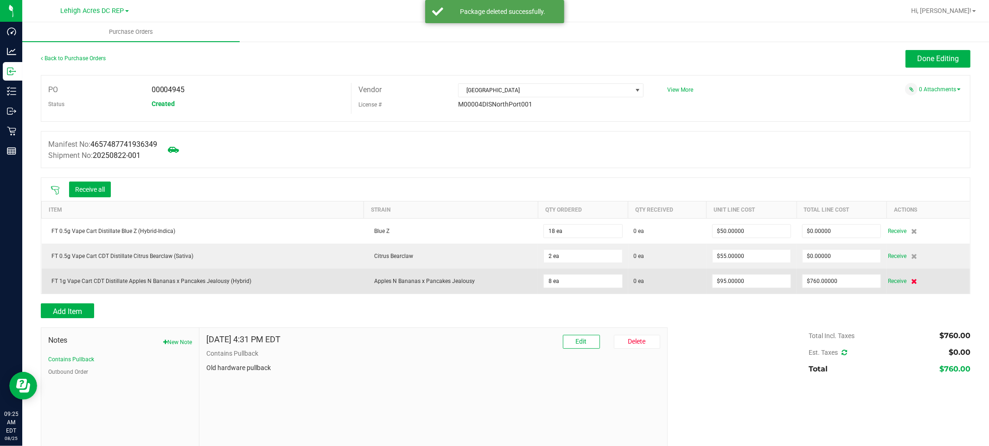
click at [911, 279] on icon at bounding box center [914, 282] width 6 height 6
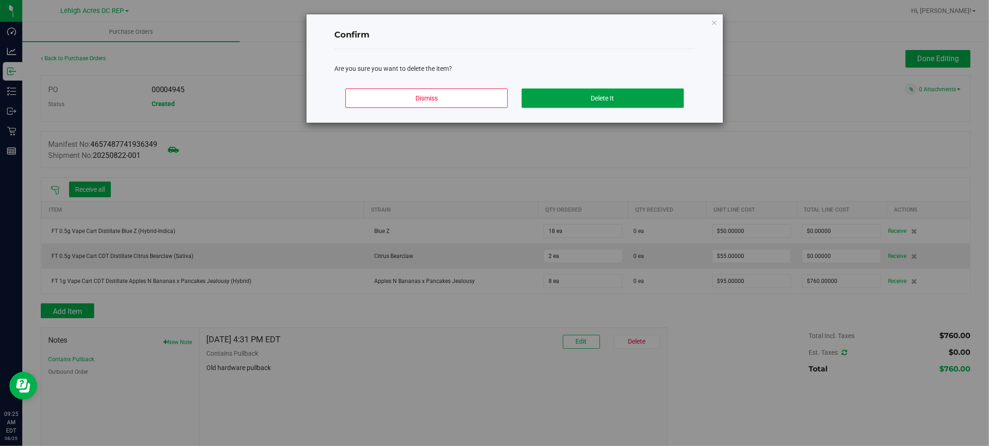
click at [584, 91] on button "Delete It" at bounding box center [602, 98] width 162 height 19
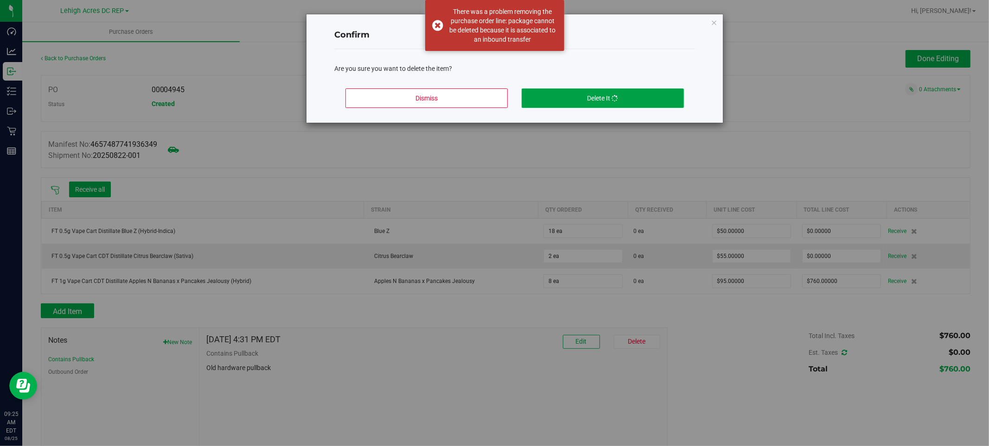
click at [598, 95] on button "Delete It" at bounding box center [602, 98] width 162 height 19
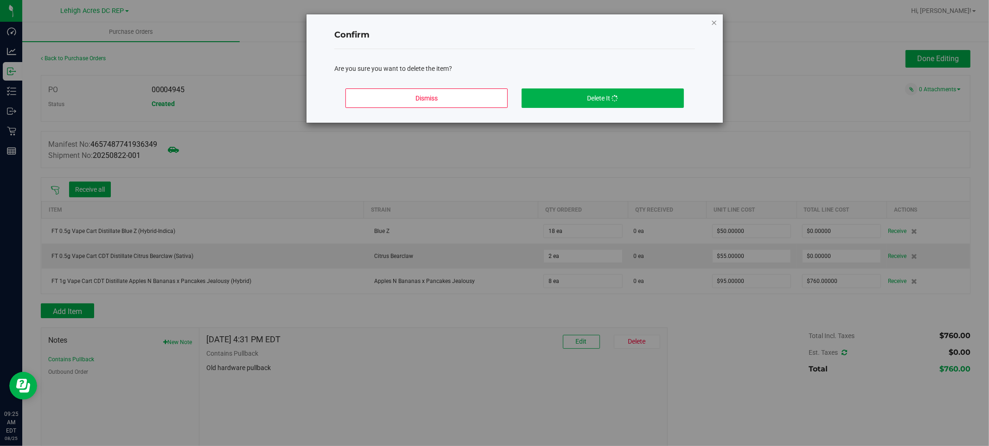
click at [711, 20] on icon "Close modal" at bounding box center [713, 22] width 6 height 11
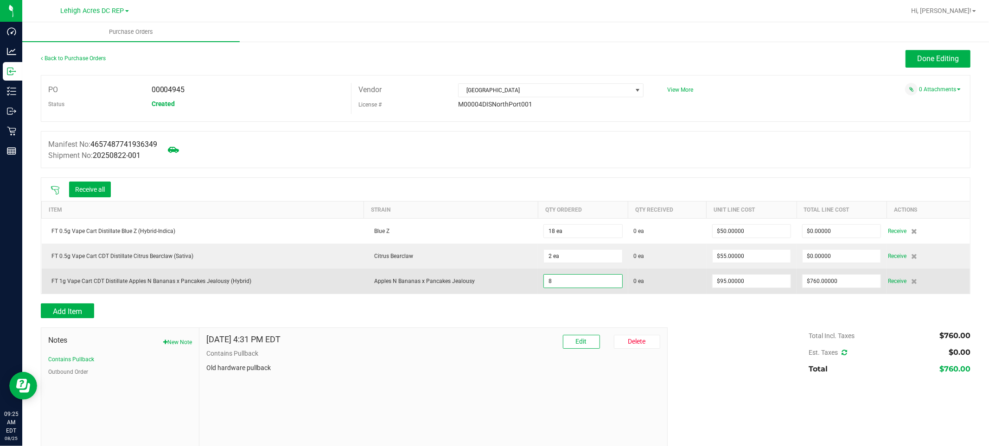
click at [577, 280] on input "8" at bounding box center [583, 281] width 78 height 13
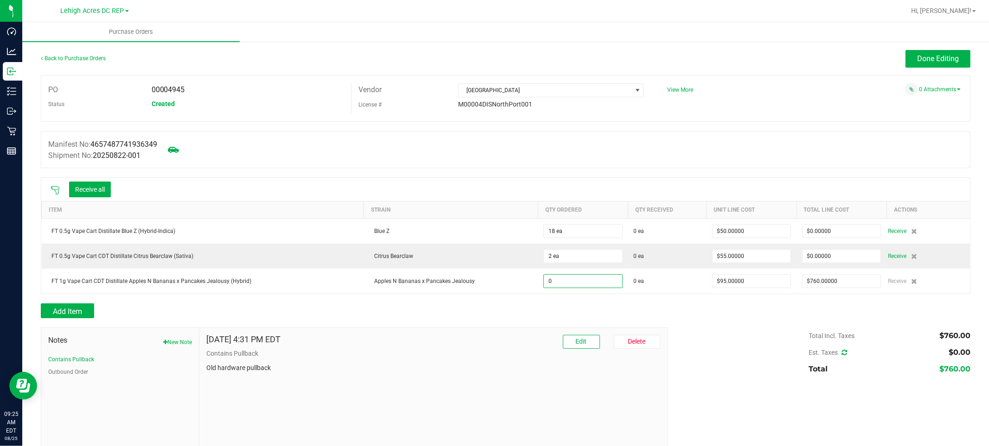
type input "0 ea"
type input "$0.00000"
click at [752, 329] on div "Total Incl. Taxes $760.00 Est. Taxes $0.00 Total $760.00" at bounding box center [815, 353] width 310 height 50
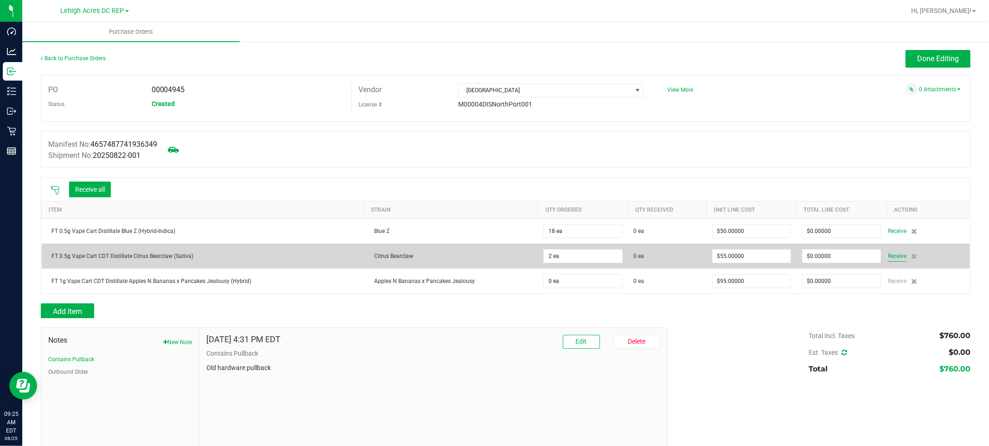
click at [898, 255] on span "Receive" at bounding box center [897, 256] width 19 height 11
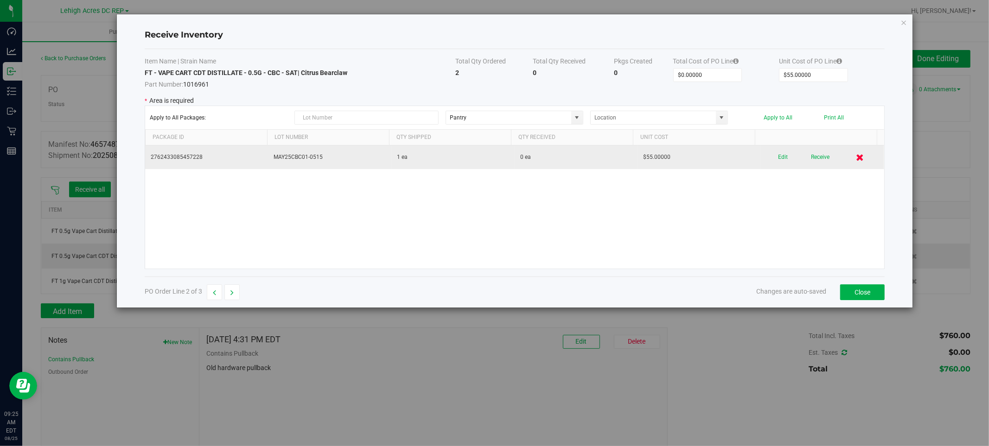
click at [856, 161] on icon at bounding box center [860, 157] width 8 height 7
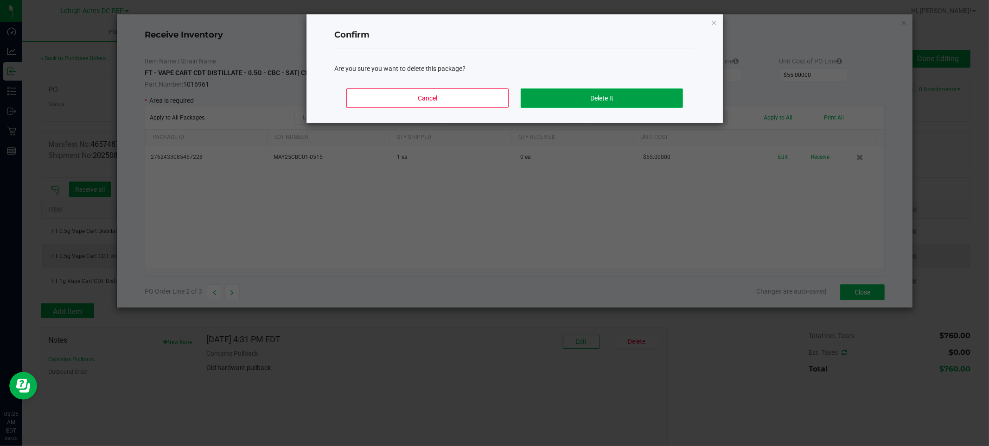
click at [613, 99] on button "Delete It" at bounding box center [601, 98] width 162 height 19
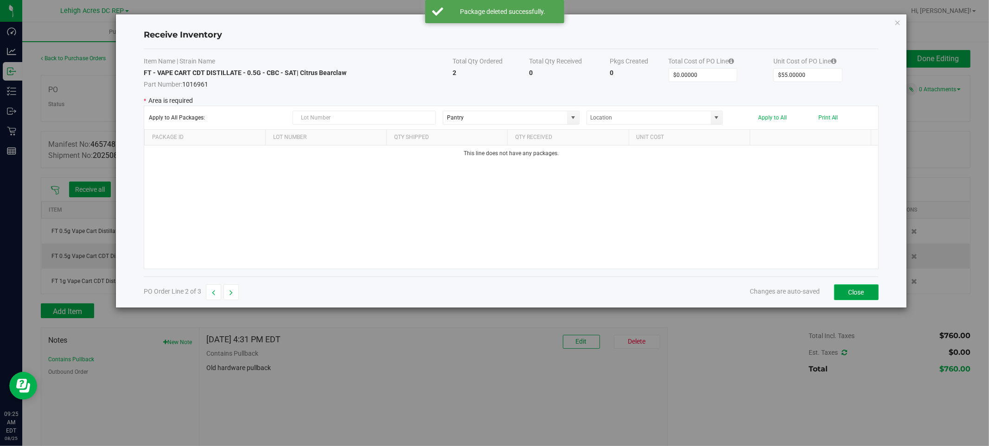
click at [848, 298] on button "Close" at bounding box center [856, 293] width 44 height 16
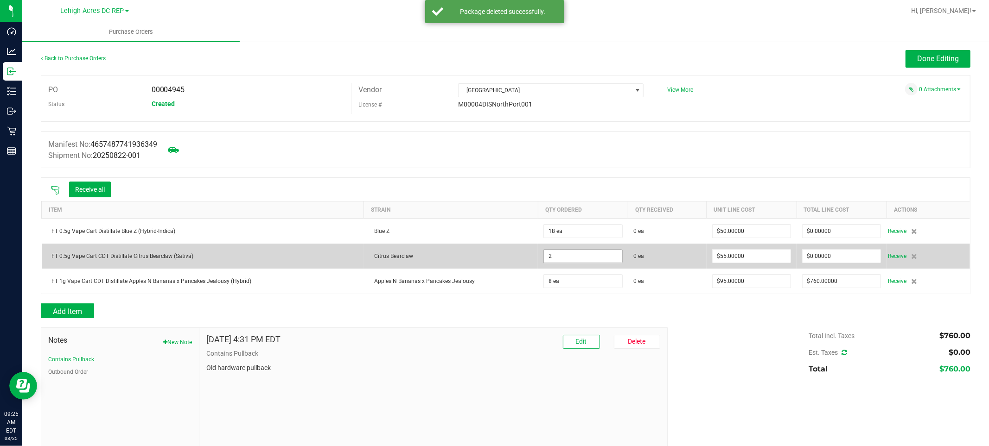
click at [558, 258] on input "2" at bounding box center [583, 256] width 78 height 13
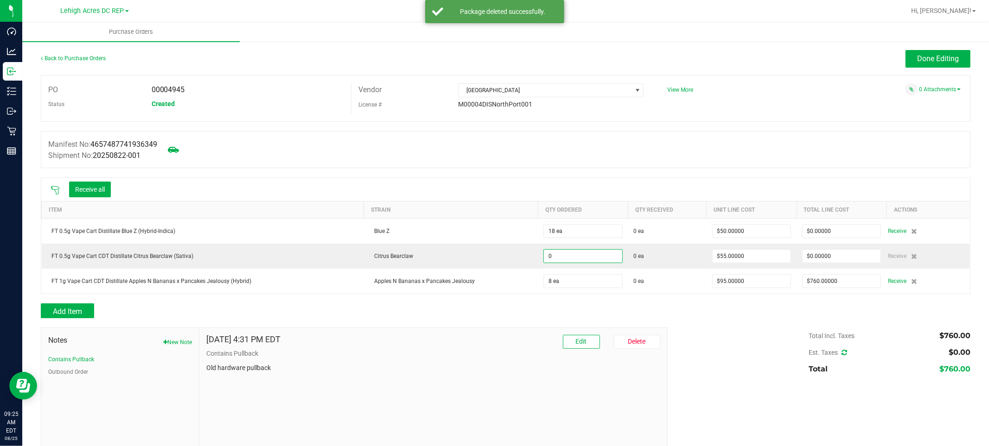
type input "0 ea"
click at [664, 347] on div "Total Incl. Taxes $760.00 Est. Taxes $0.00 Total $760.00" at bounding box center [815, 353] width 310 height 50
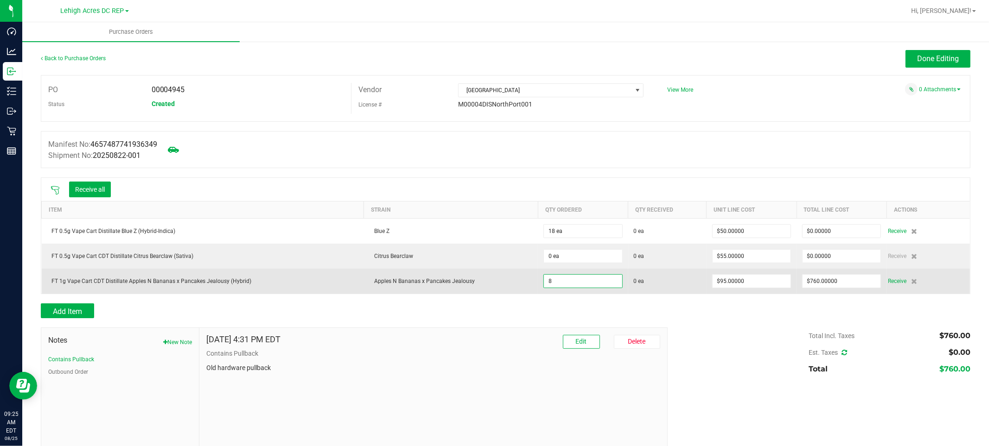
click at [544, 279] on input "8" at bounding box center [583, 281] width 78 height 13
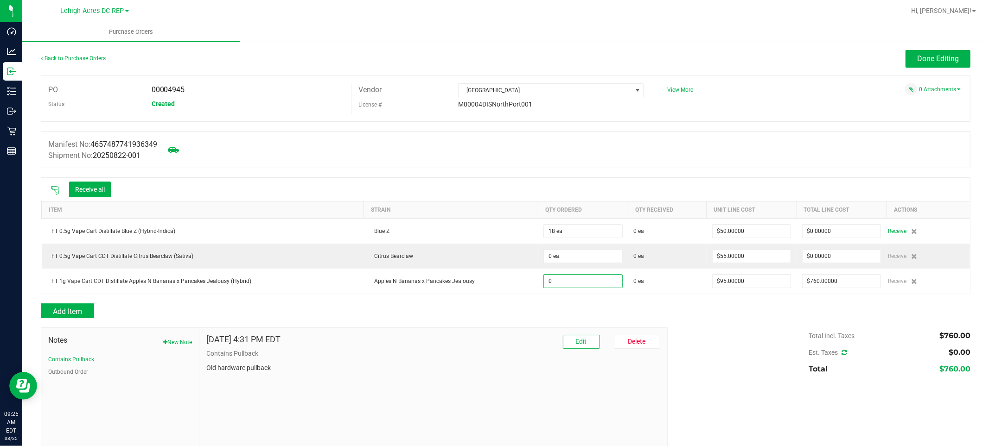
type input "0 ea"
type input "$0.00000"
click at [757, 339] on div "Total Incl. Taxes $760.00 Est. Taxes $0.00 Total $760.00" at bounding box center [815, 353] width 310 height 50
click at [91, 185] on button "Receive all" at bounding box center [90, 190] width 42 height 16
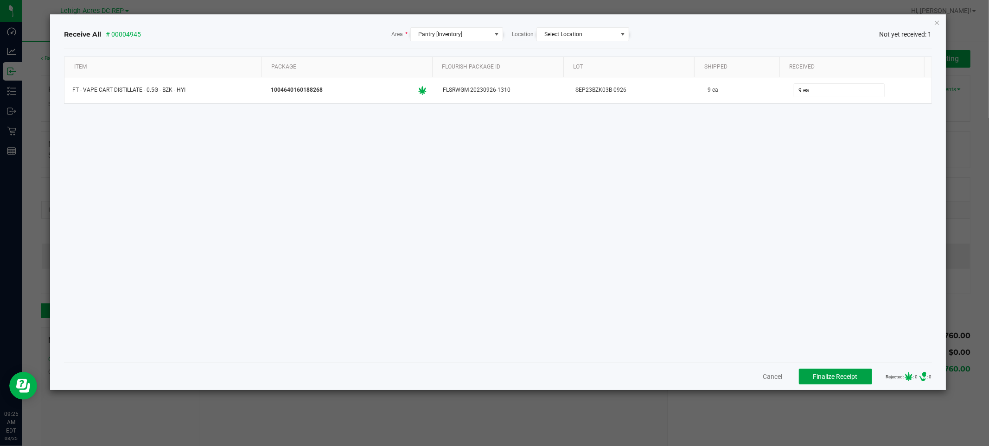
click at [833, 378] on span "Finalize Receipt" at bounding box center [835, 376] width 44 height 7
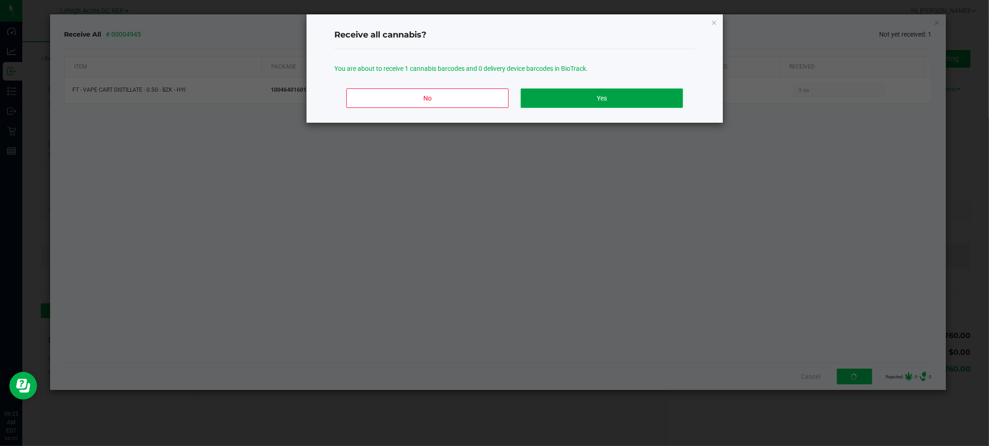
click at [597, 100] on button "Yes" at bounding box center [601, 98] width 162 height 19
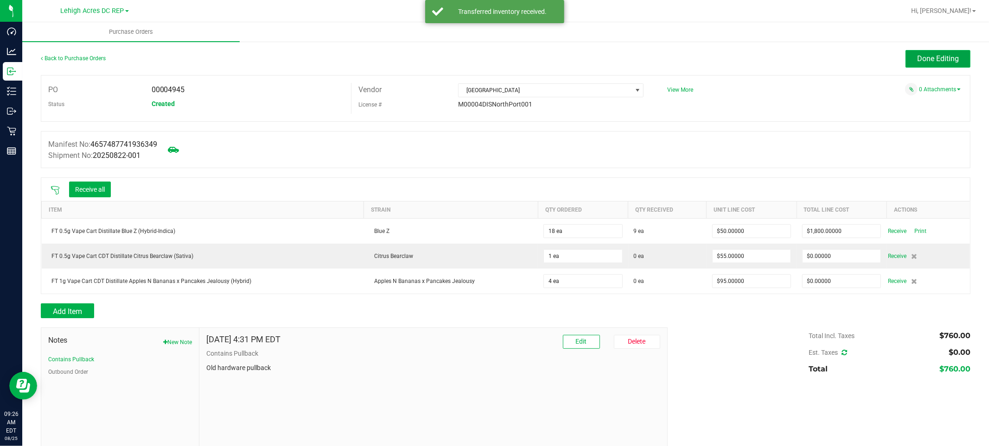
click at [952, 62] on button "Done Editing" at bounding box center [937, 59] width 65 height 18
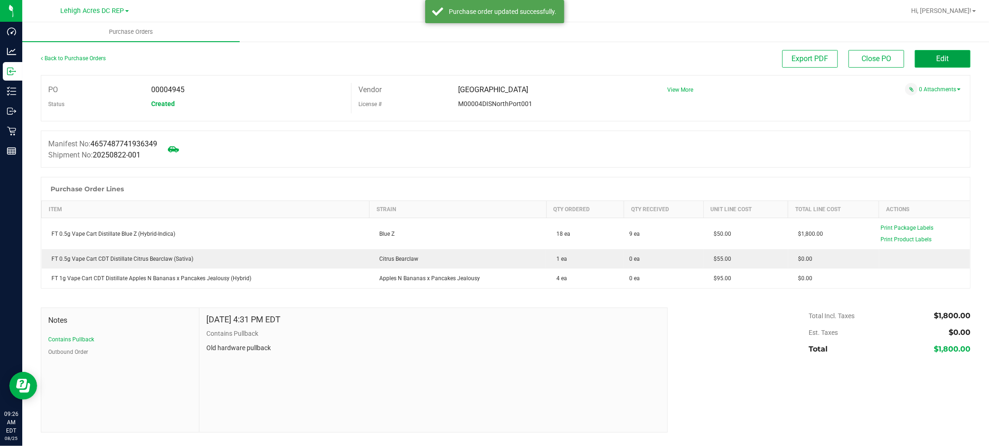
click at [947, 62] on span "Edit" at bounding box center [942, 58] width 13 height 9
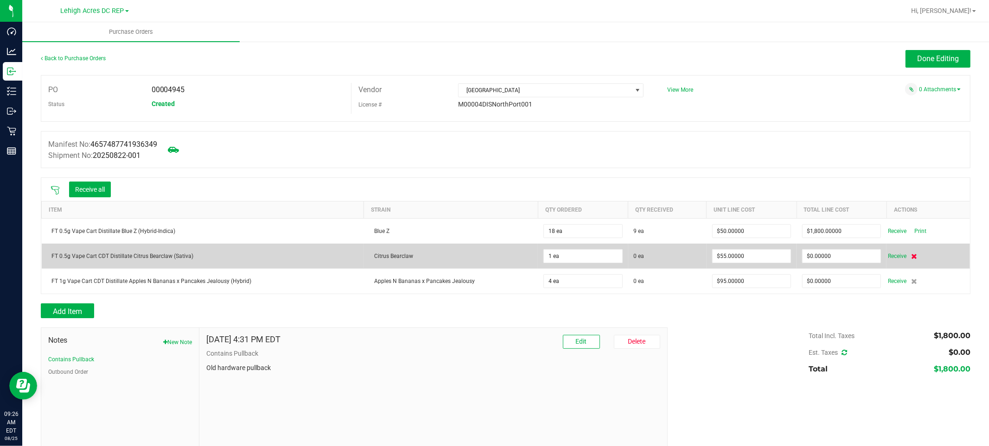
click at [911, 254] on icon at bounding box center [914, 257] width 6 height 6
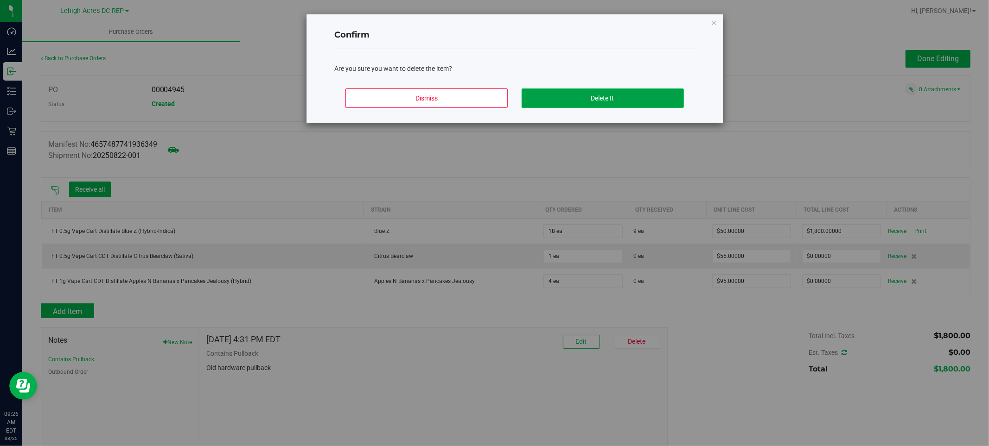
click at [641, 104] on button "Delete It" at bounding box center [602, 98] width 162 height 19
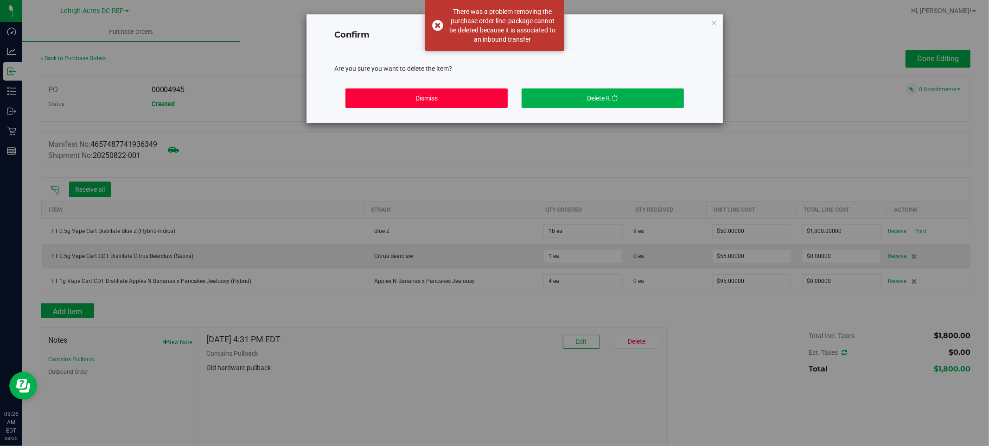
click at [450, 99] on button "Dismiss" at bounding box center [426, 98] width 162 height 19
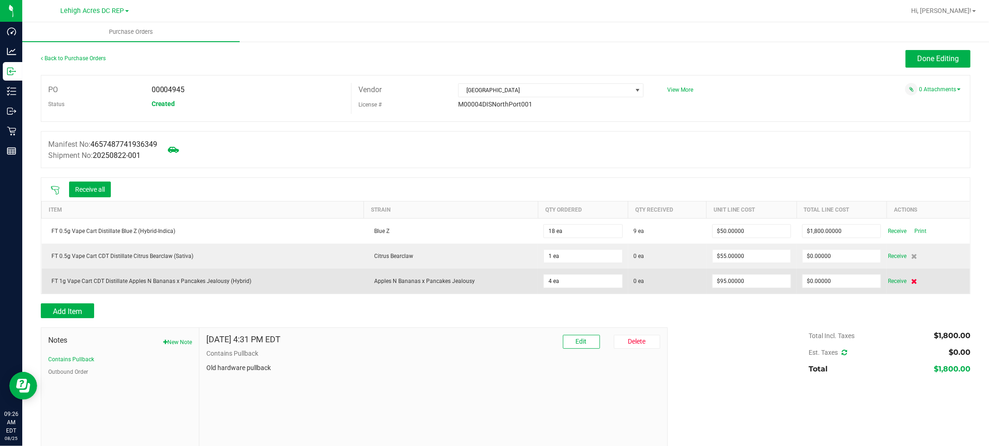
click at [911, 280] on icon at bounding box center [914, 282] width 6 height 6
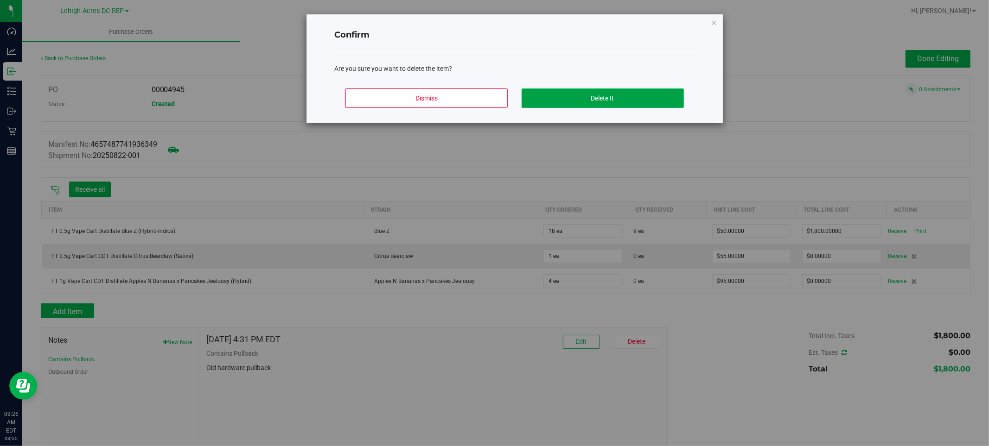
click at [634, 105] on button "Delete It" at bounding box center [602, 98] width 162 height 19
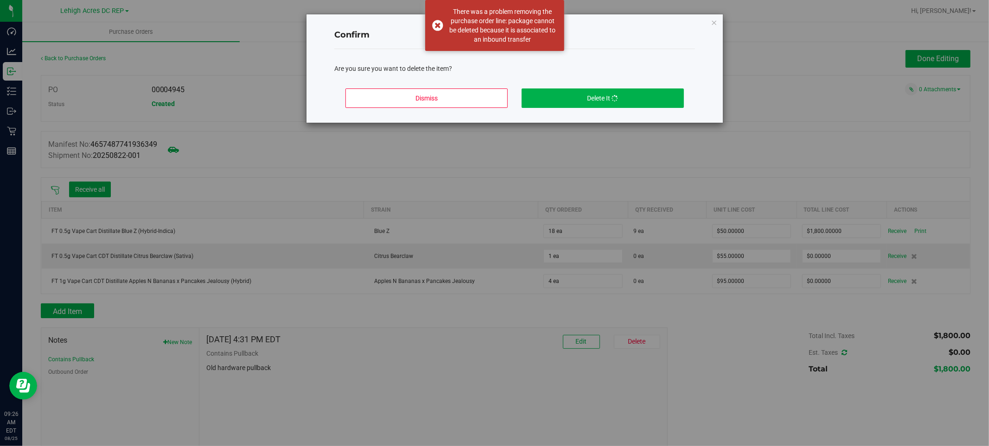
click at [571, 253] on div "Confirm Are you sure you want to delete the item? Dismiss Delete It" at bounding box center [498, 223] width 996 height 446
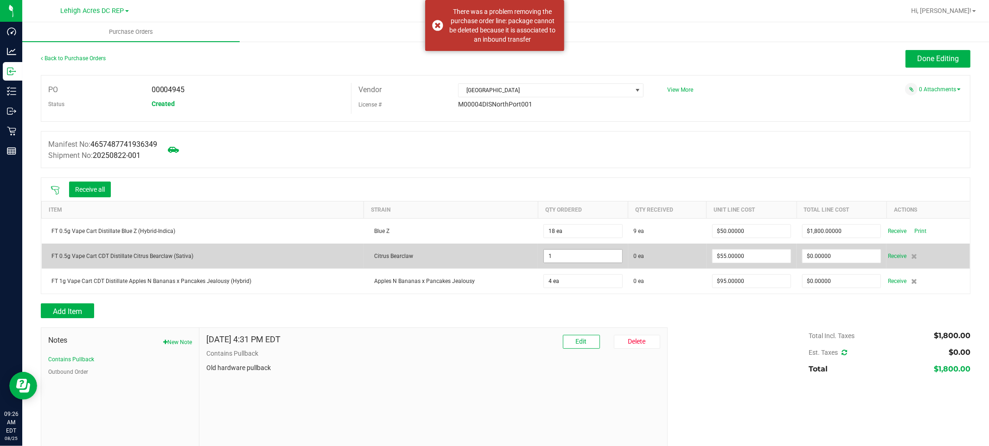
click at [566, 255] on input "1" at bounding box center [583, 256] width 78 height 13
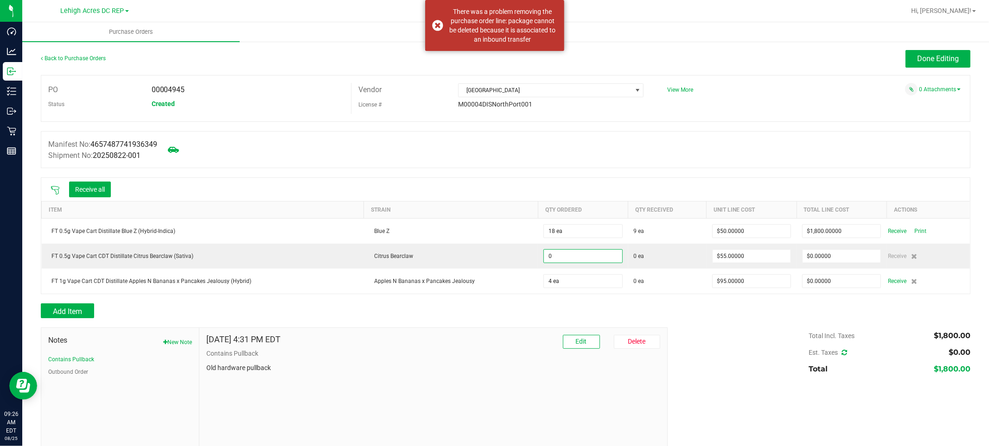
type input "0 ea"
click at [521, 152] on div "Manifest No: 4657487741936349 Shipment No: 20250822-001" at bounding box center [505, 149] width 929 height 37
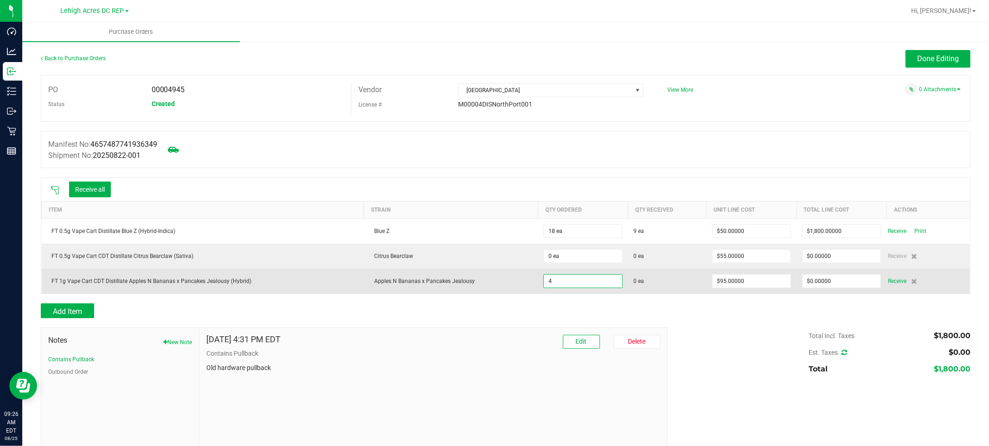
click at [558, 286] on input "4" at bounding box center [583, 281] width 78 height 13
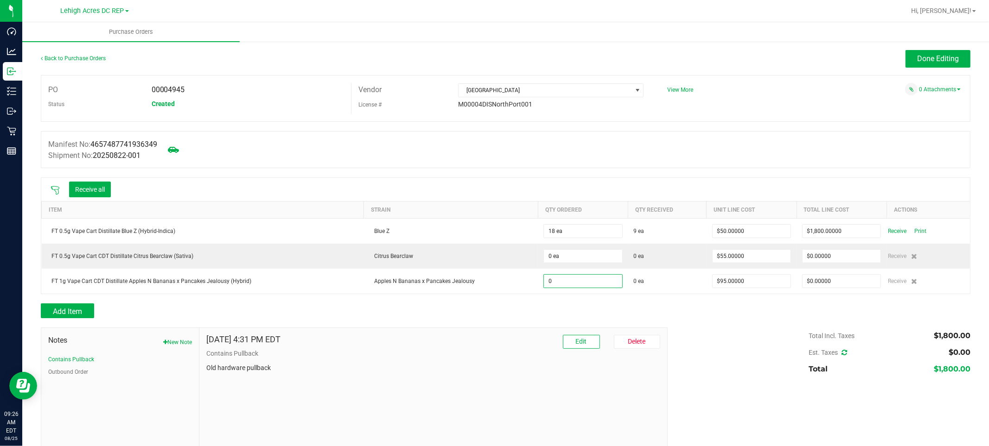
type input "0 ea"
click at [663, 323] on div at bounding box center [505, 322] width 929 height 9
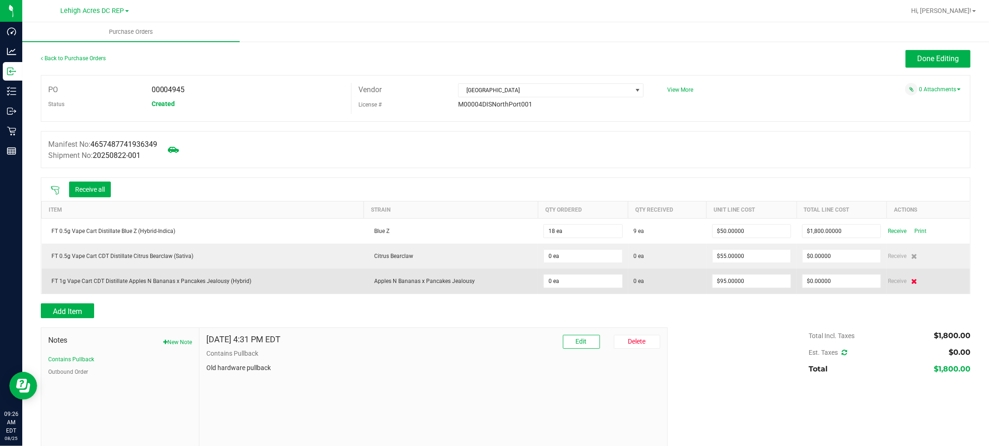
click at [911, 283] on icon at bounding box center [914, 282] width 6 height 6
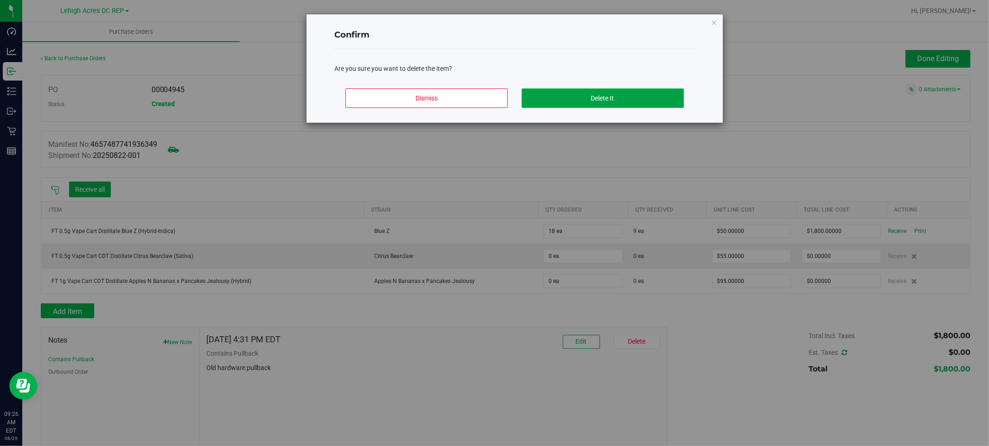
click at [598, 94] on button "Delete It" at bounding box center [602, 98] width 162 height 19
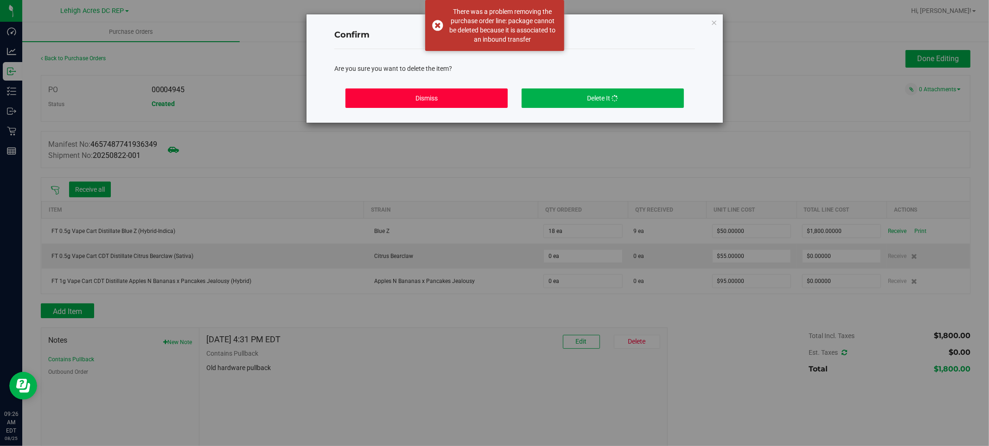
click at [456, 98] on button "Dismiss" at bounding box center [426, 98] width 162 height 19
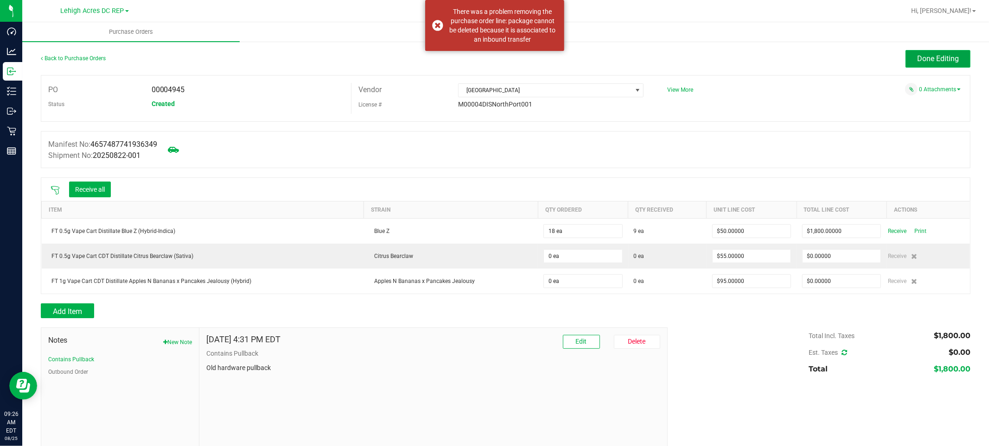
click at [917, 58] on span "Done Editing" at bounding box center [938, 58] width 42 height 9
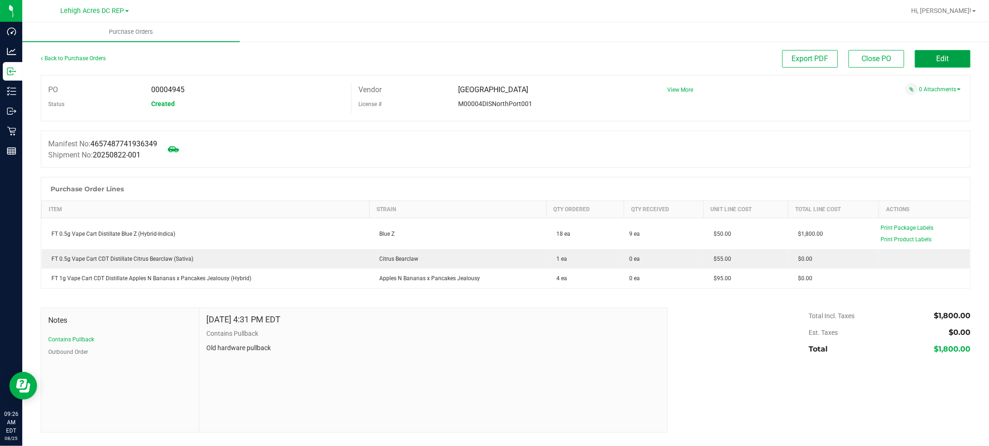
click at [933, 63] on button "Edit" at bounding box center [942, 59] width 56 height 18
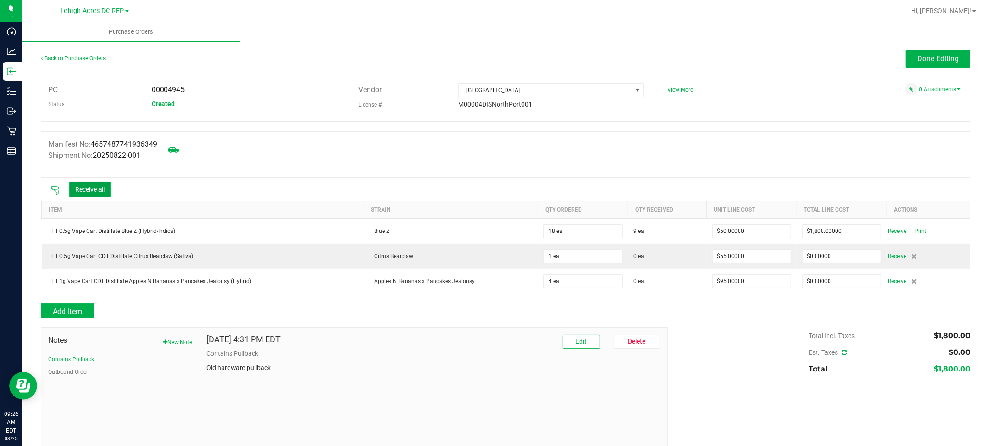
click at [98, 193] on button "Receive all" at bounding box center [90, 190] width 42 height 16
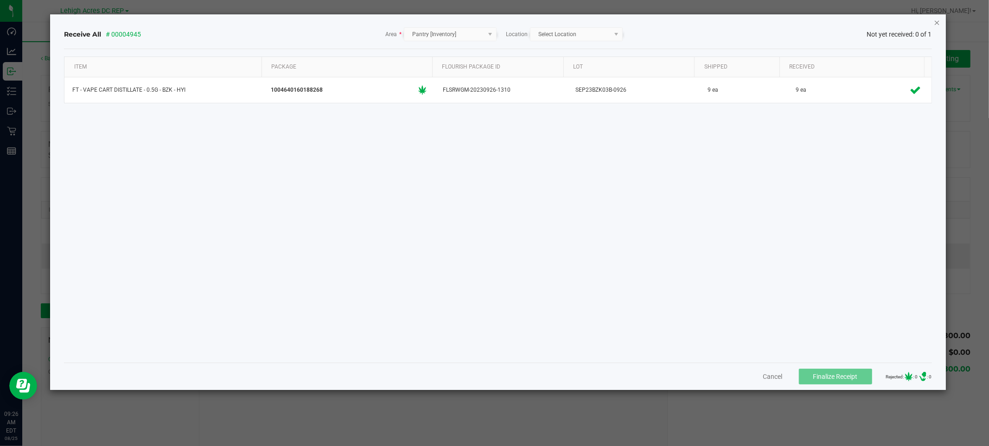
click at [936, 17] on icon "Close" at bounding box center [936, 22] width 6 height 11
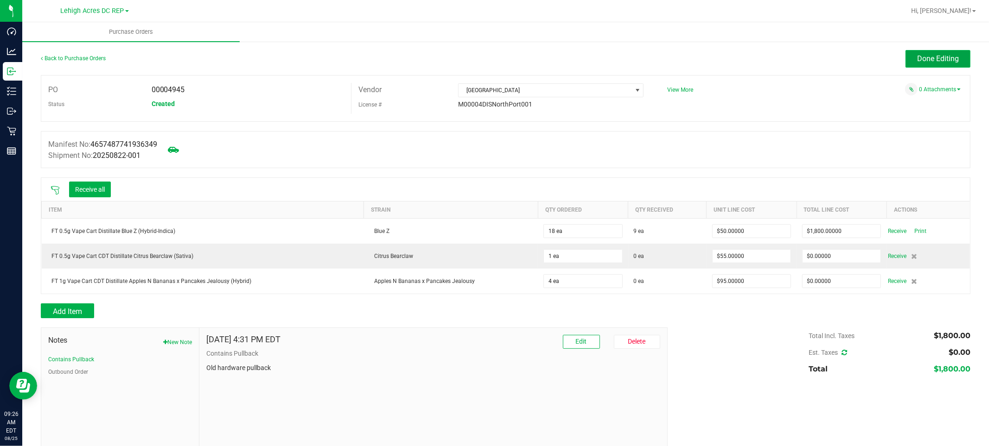
click at [938, 51] on button "Done Editing" at bounding box center [937, 59] width 65 height 18
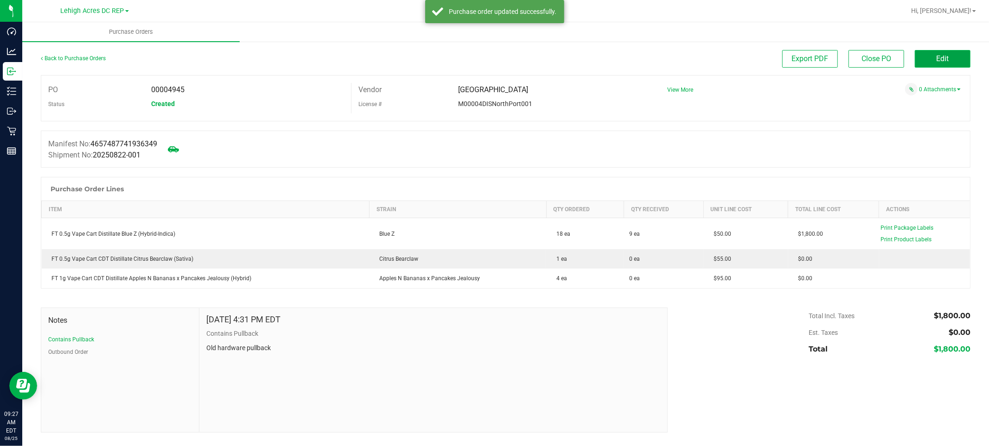
click at [933, 57] on button "Edit" at bounding box center [942, 59] width 56 height 18
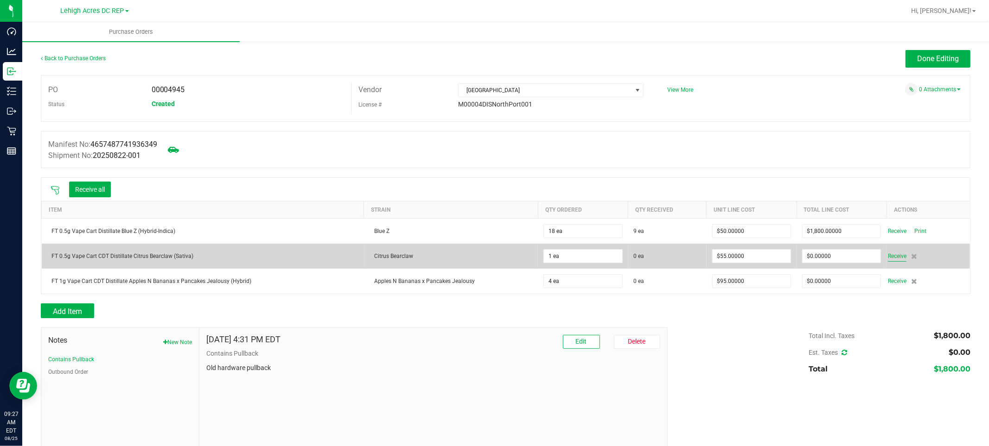
click at [890, 261] on span "Receive" at bounding box center [897, 256] width 19 height 11
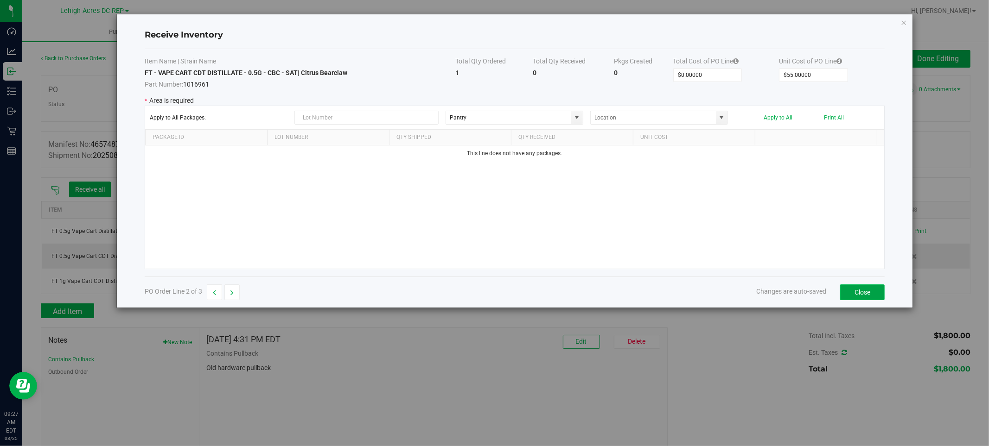
click at [861, 286] on button "Close" at bounding box center [862, 293] width 44 height 16
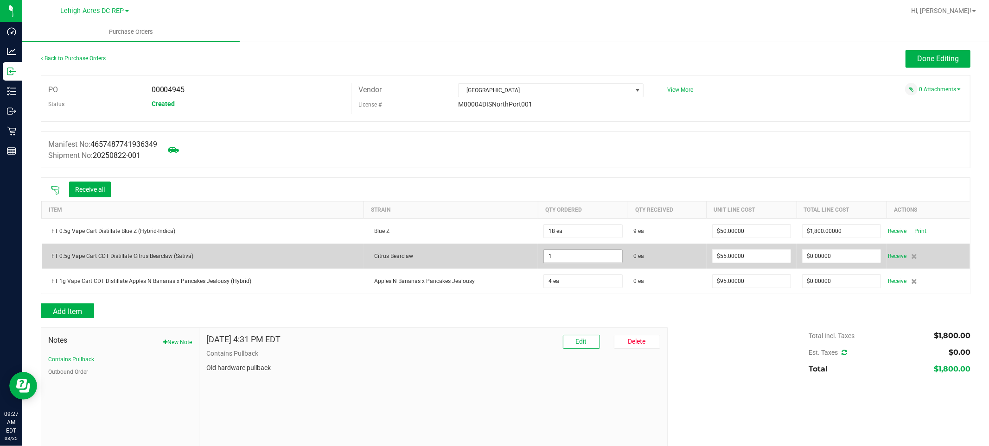
click at [604, 254] on input "1" at bounding box center [583, 256] width 78 height 13
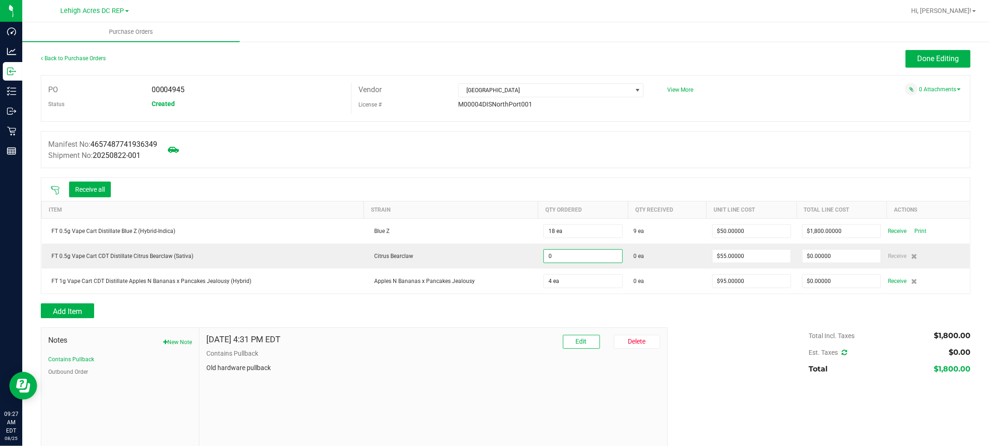
type input "0 ea"
click at [623, 179] on div "Receive all" at bounding box center [505, 189] width 928 height 23
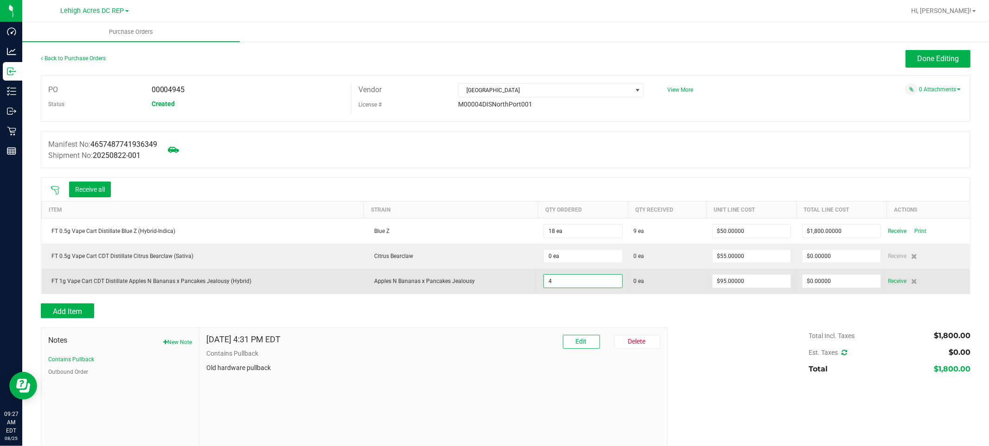
click at [568, 285] on input "4" at bounding box center [583, 281] width 78 height 13
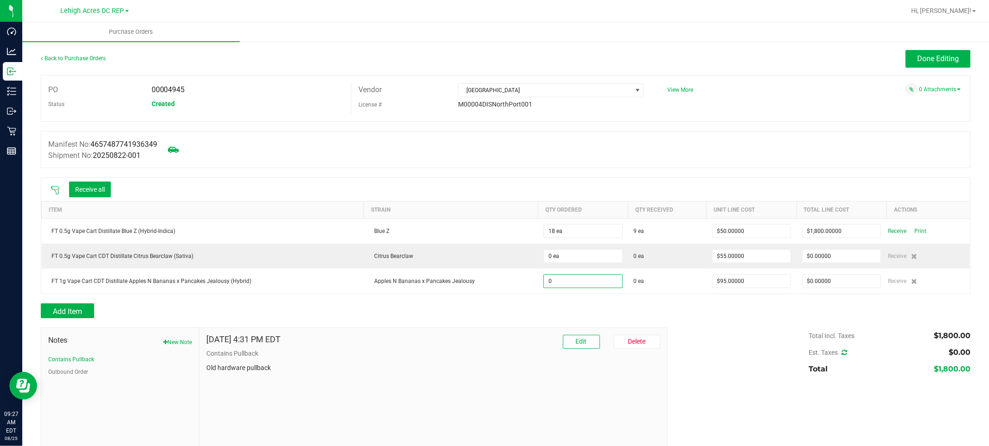
type input "0 ea"
click at [691, 304] on div "Add Item" at bounding box center [505, 311] width 929 height 15
click at [932, 65] on button "Done Editing" at bounding box center [937, 59] width 65 height 18
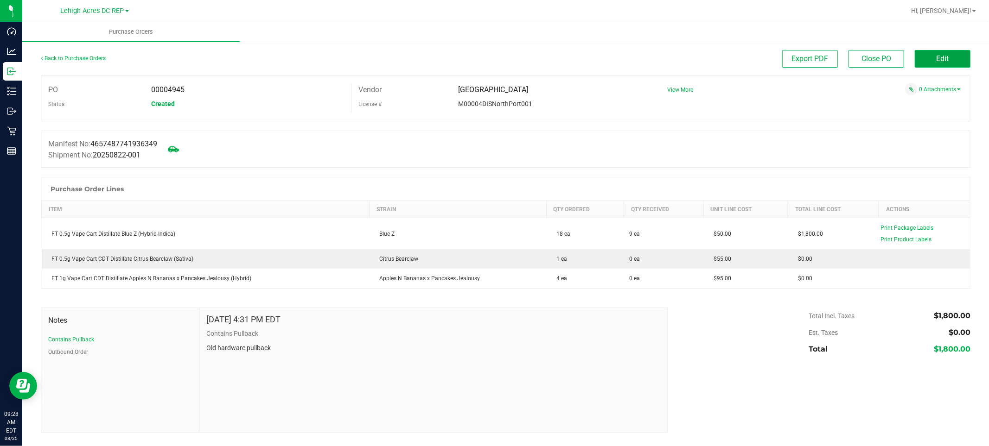
click at [930, 50] on button "Edit" at bounding box center [942, 59] width 56 height 18
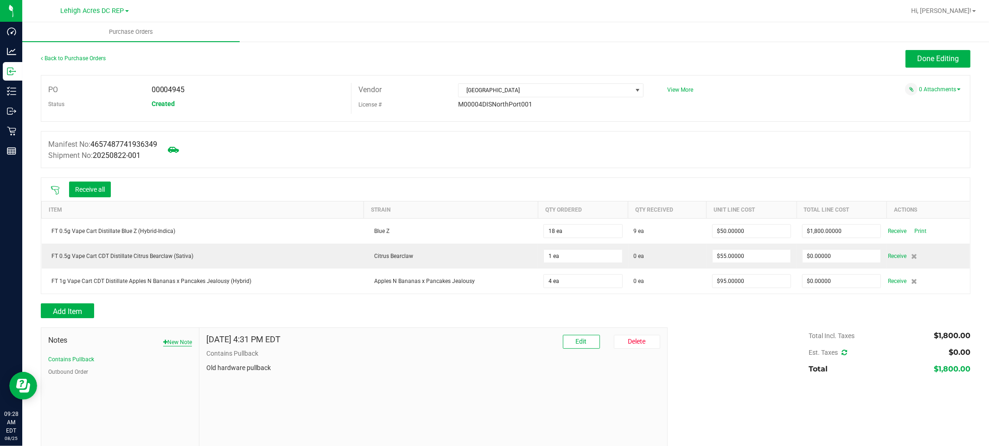
click at [178, 346] on button "New Note" at bounding box center [177, 342] width 29 height 8
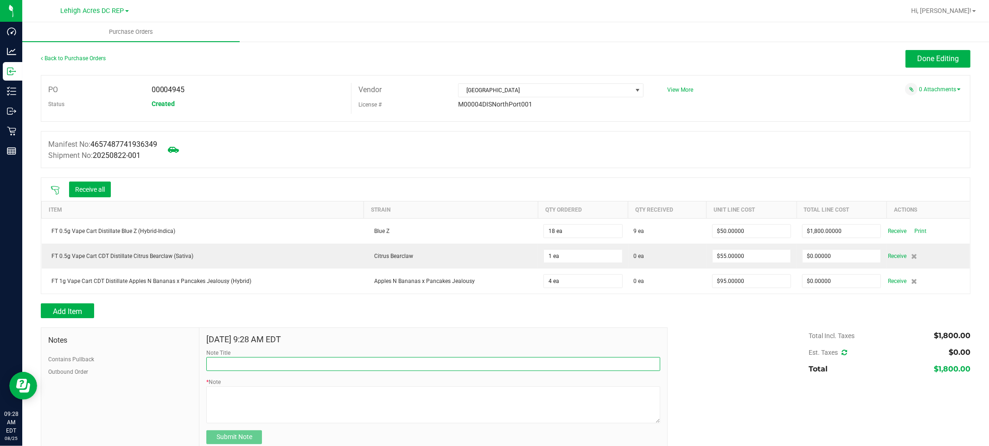
click at [241, 365] on input "Note Title" at bounding box center [432, 364] width 453 height 14
type input "CDT Citris Bearclaw and ABP removed before NP shipped"
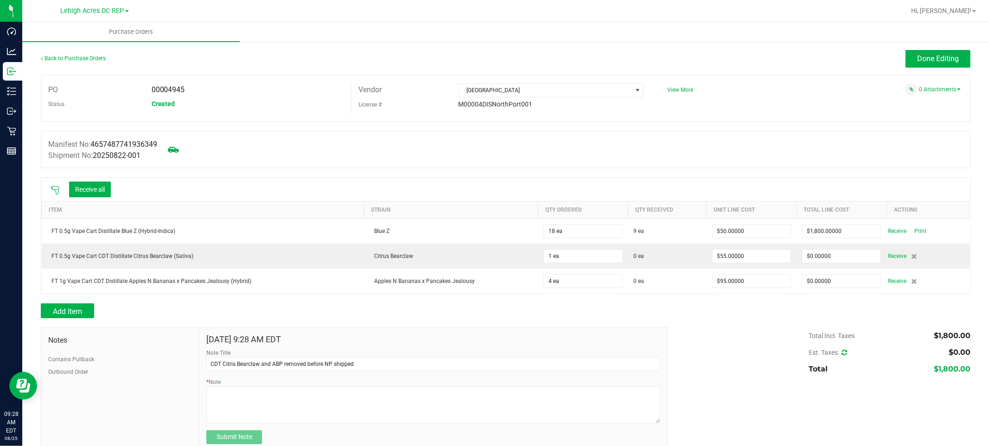
click at [224, 429] on form "Aug 25, 2025 9:28 AM EDT Note Title CDT Citris Bearclaw and ABP removed before …" at bounding box center [432, 389] width 453 height 109
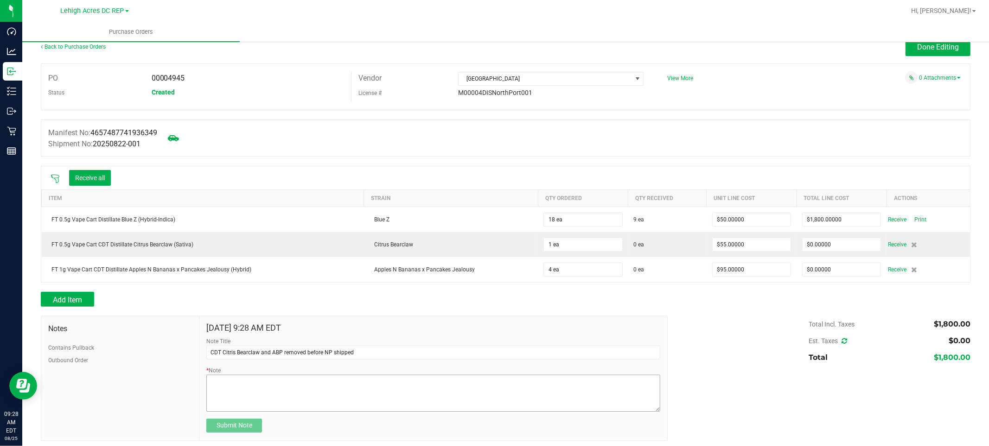
scroll to position [17, 0]
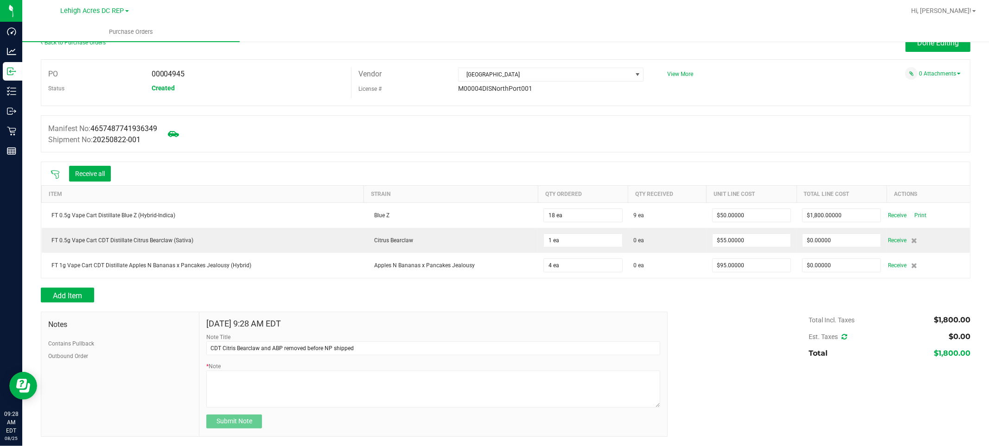
click at [224, 433] on div "Aug 25, 2025 9:28 AM EDT Note Title CDT Citris Bearclaw and ABP removed before …" at bounding box center [432, 374] width 467 height 124
drag, startPoint x: 375, startPoint y: 348, endPoint x: 189, endPoint y: 343, distance: 186.4
click at [189, 343] on div "Notes Contains Pullback Outbound Order Aug 25, 2025 9:28 AM EDT Note Title CDT …" at bounding box center [354, 374] width 627 height 125
click at [230, 388] on textarea "* Note" at bounding box center [432, 389] width 453 height 37
paste textarea "CDT Citris Bearclaw and ABP removed before NP shipped"
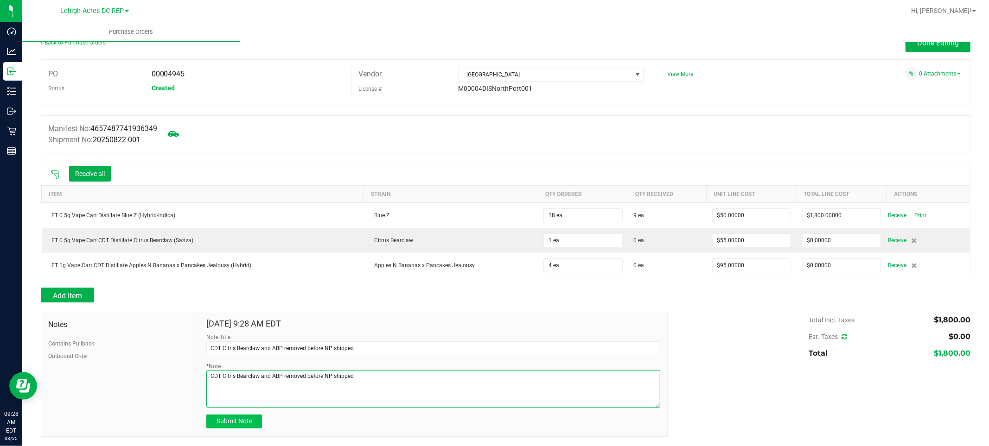
type textarea "CDT Citris Bearclaw and ABP removed before NP shipped"
click at [242, 424] on span "Submit Note" at bounding box center [234, 421] width 36 height 7
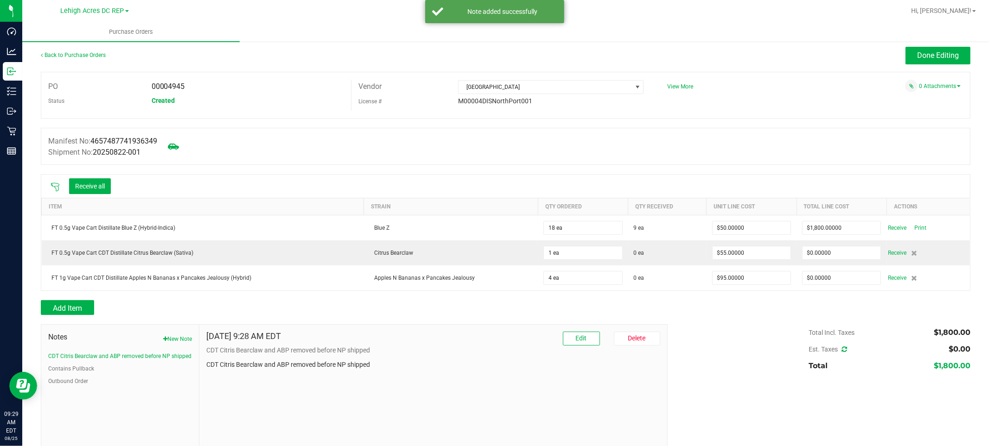
scroll to position [0, 0]
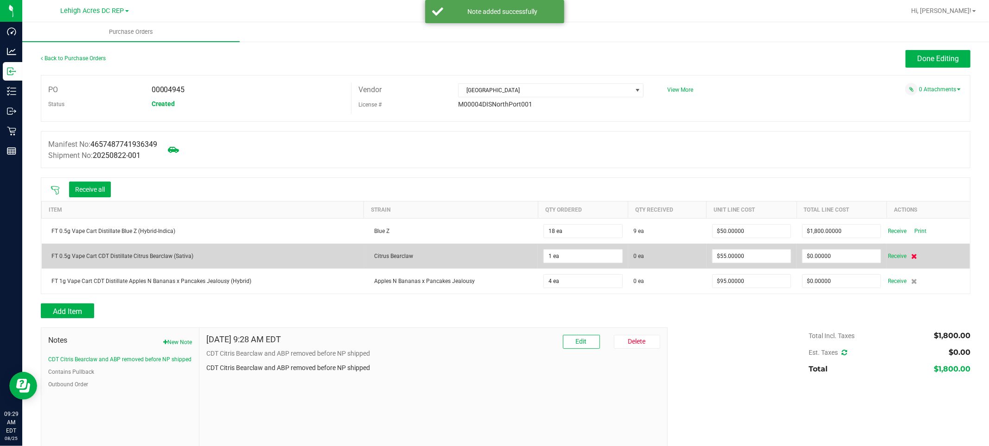
click at [911, 254] on icon at bounding box center [914, 257] width 6 height 6
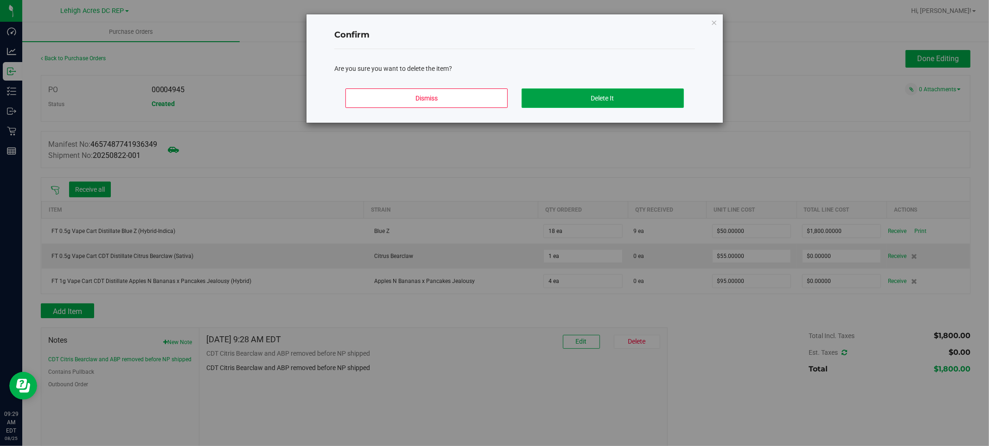
click at [617, 99] on button "Delete It" at bounding box center [602, 98] width 162 height 19
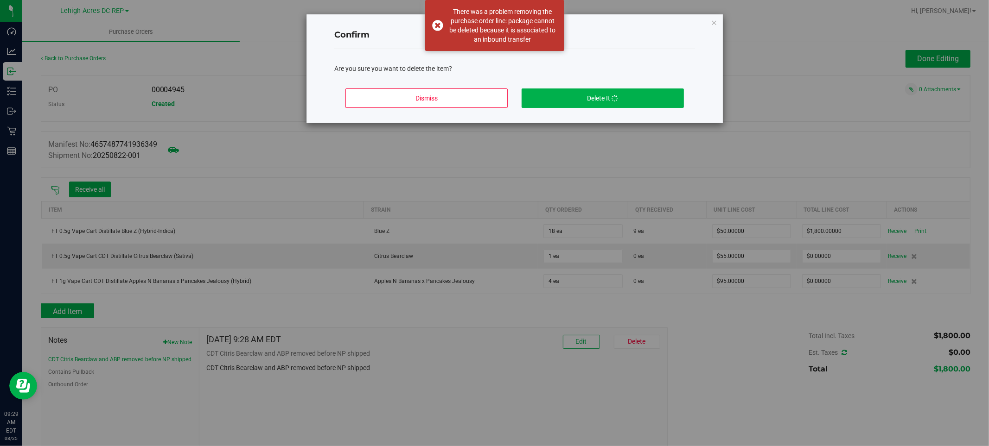
click at [707, 20] on div "Confirm Are you sure you want to delete the item? Dismiss Delete It" at bounding box center [514, 68] width 416 height 108
click at [712, 21] on icon "Close modal" at bounding box center [713, 22] width 6 height 11
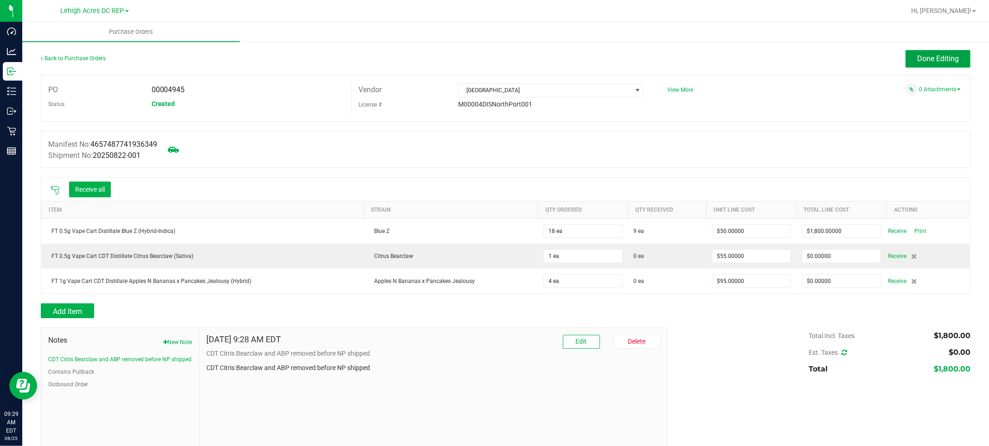
click at [934, 56] on span "Done Editing" at bounding box center [938, 58] width 42 height 9
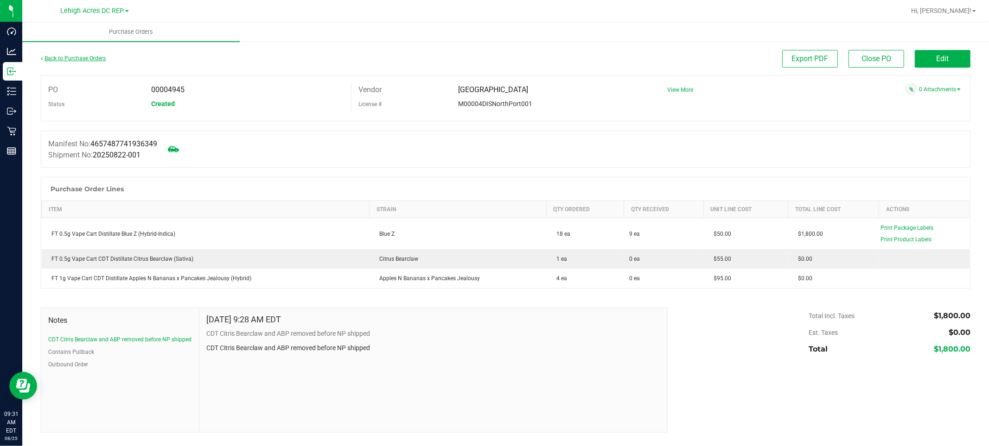
click at [68, 56] on link "Back to Purchase Orders" at bounding box center [73, 58] width 65 height 6
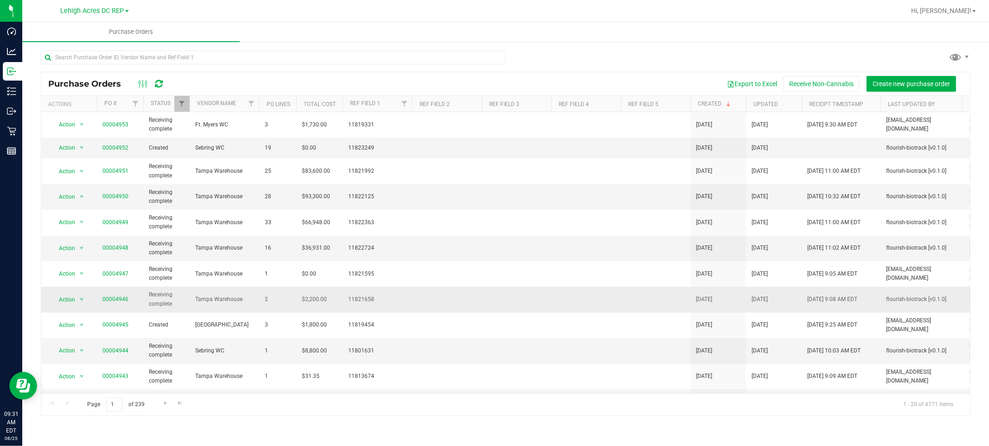
scroll to position [103, 0]
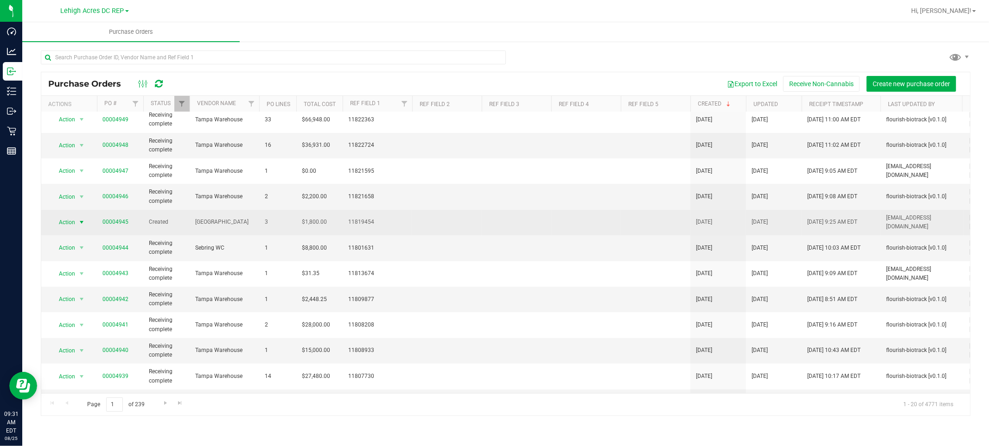
click at [67, 219] on span "Action" at bounding box center [63, 222] width 25 height 13
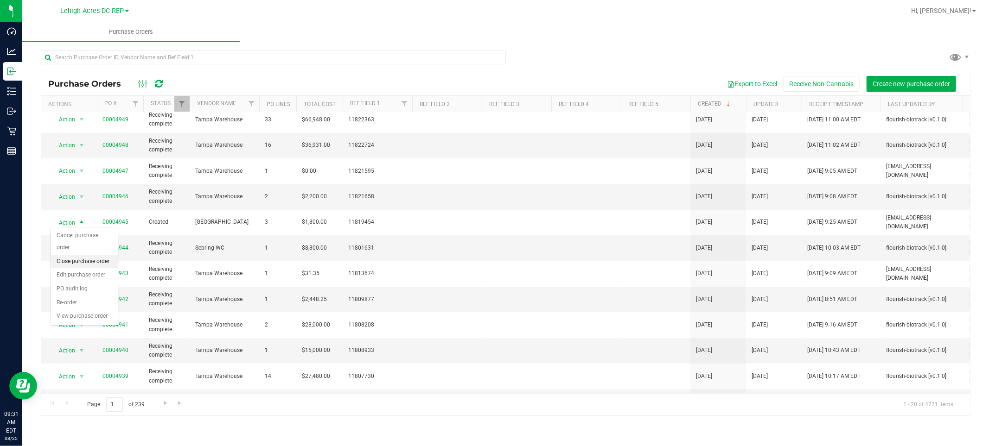
click at [111, 260] on li "Close purchase order" at bounding box center [84, 262] width 67 height 14
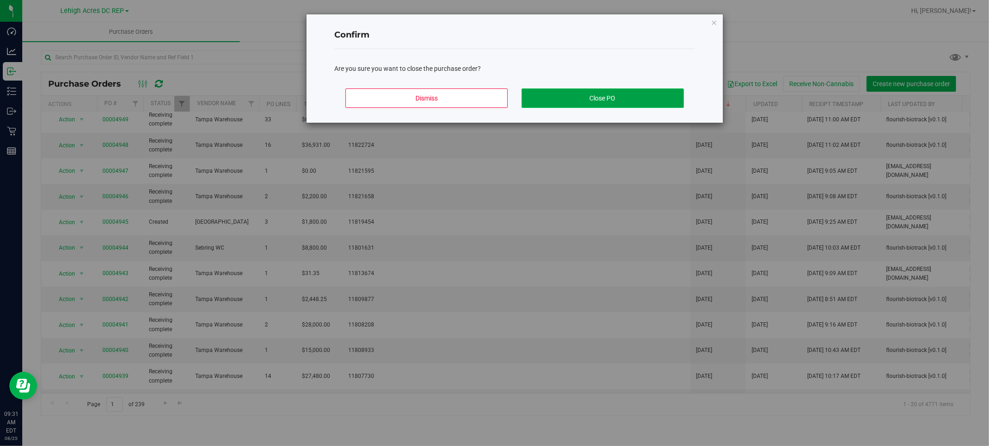
click at [611, 96] on button "Close PO" at bounding box center [602, 98] width 162 height 19
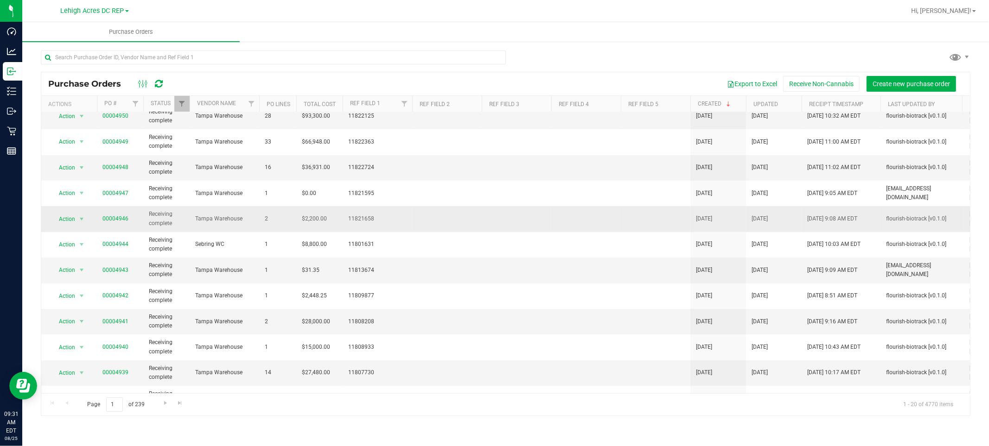
scroll to position [0, 0]
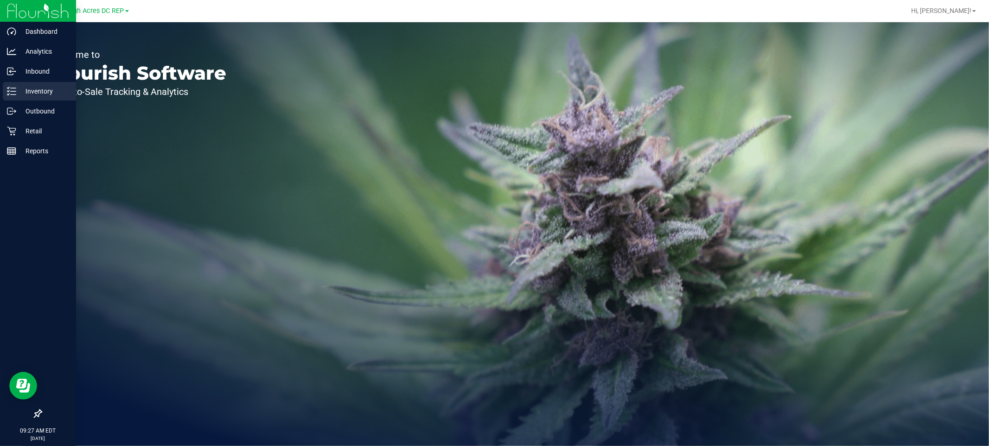
click at [40, 93] on p "Inventory" at bounding box center [44, 91] width 56 height 11
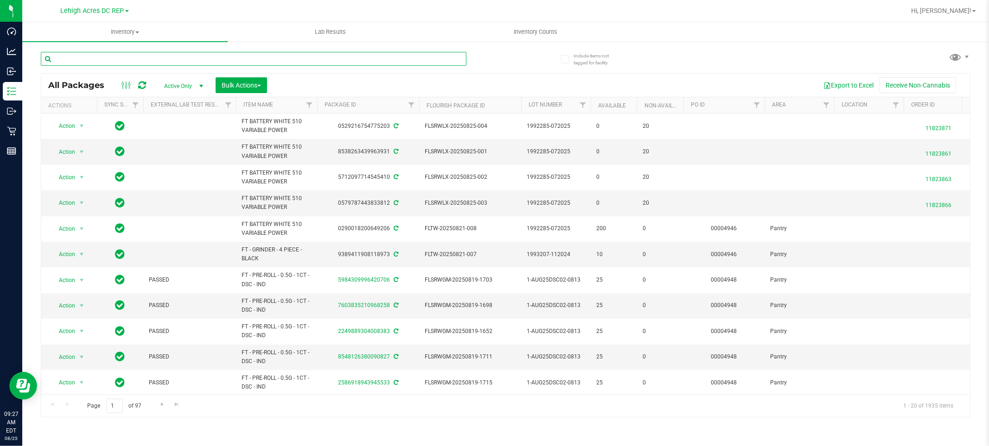
click at [133, 59] on input "text" at bounding box center [253, 59] width 425 height 14
type input "1004640160188268"
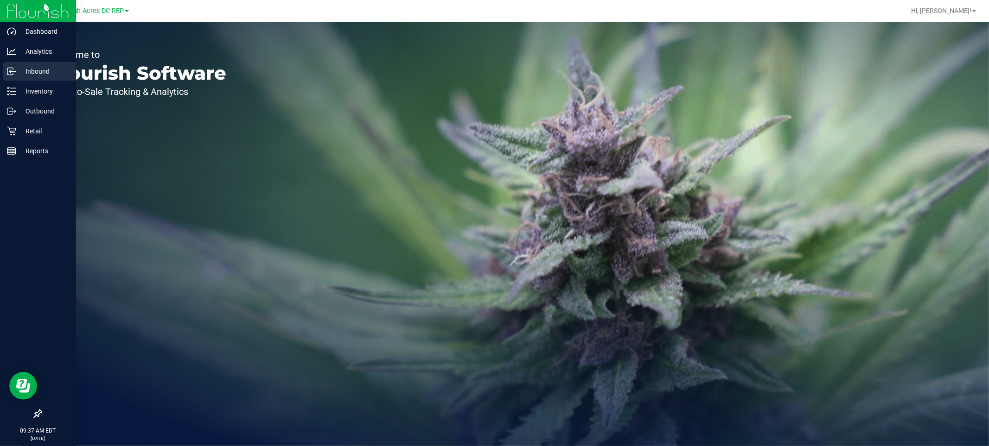
click at [39, 66] on p "Inbound" at bounding box center [44, 71] width 56 height 11
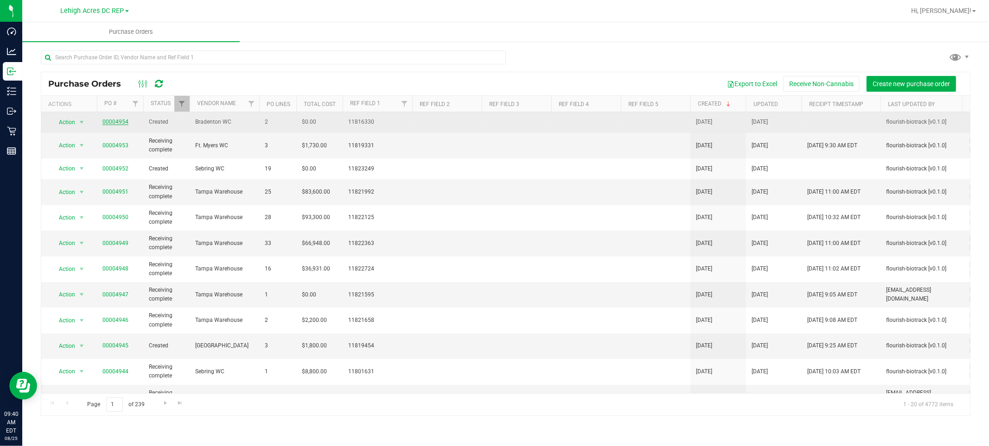
click at [116, 122] on link "00004954" at bounding box center [115, 122] width 26 height 6
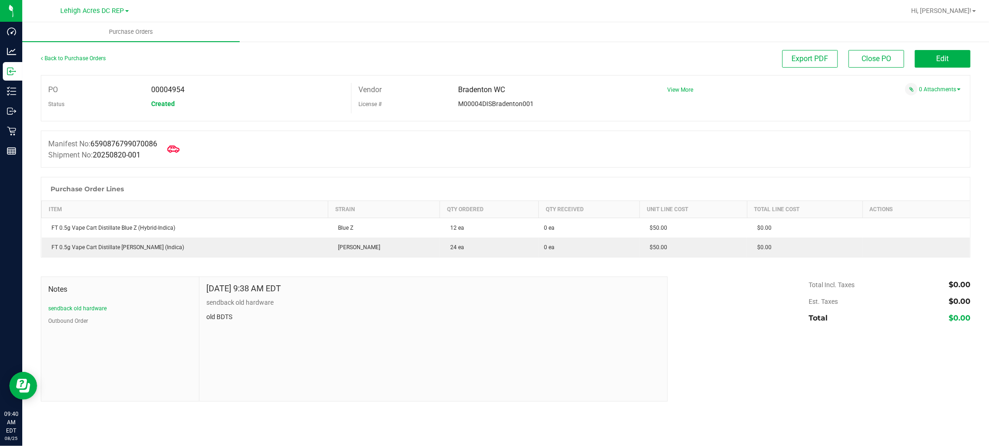
click at [184, 150] on span at bounding box center [173, 149] width 20 height 20
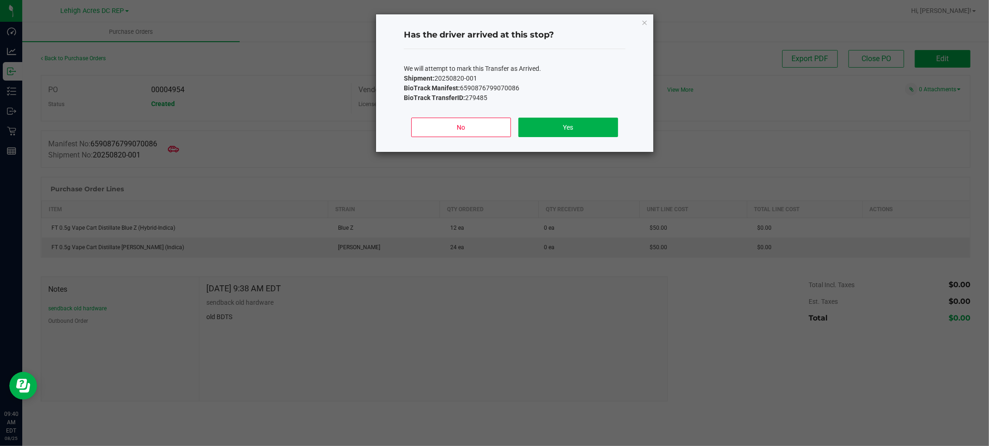
click at [576, 114] on div "No Yes" at bounding box center [515, 131] width 222 height 42
click at [572, 123] on button "Yes" at bounding box center [568, 127] width 100 height 19
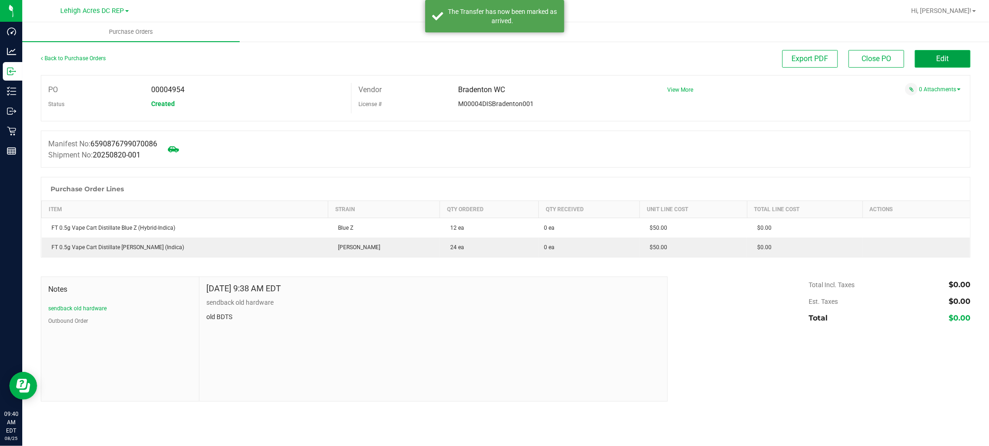
click at [946, 59] on span "Edit" at bounding box center [942, 58] width 13 height 9
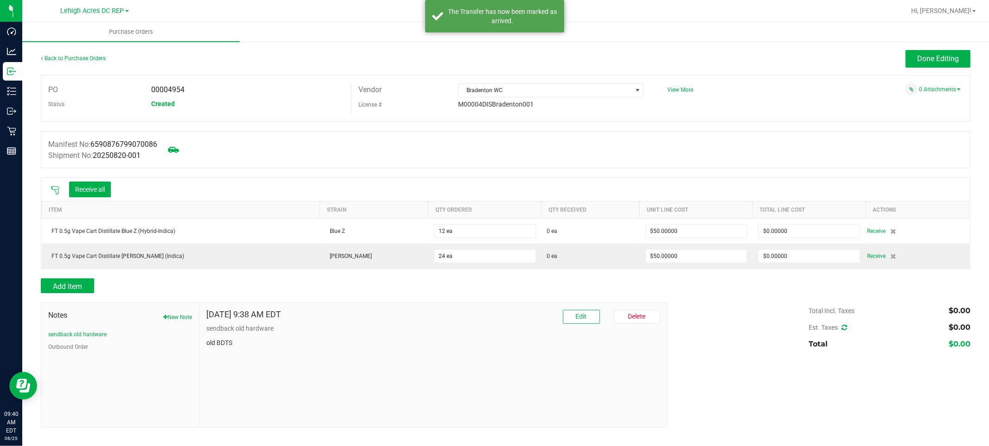
click at [57, 191] on icon at bounding box center [55, 190] width 9 height 9
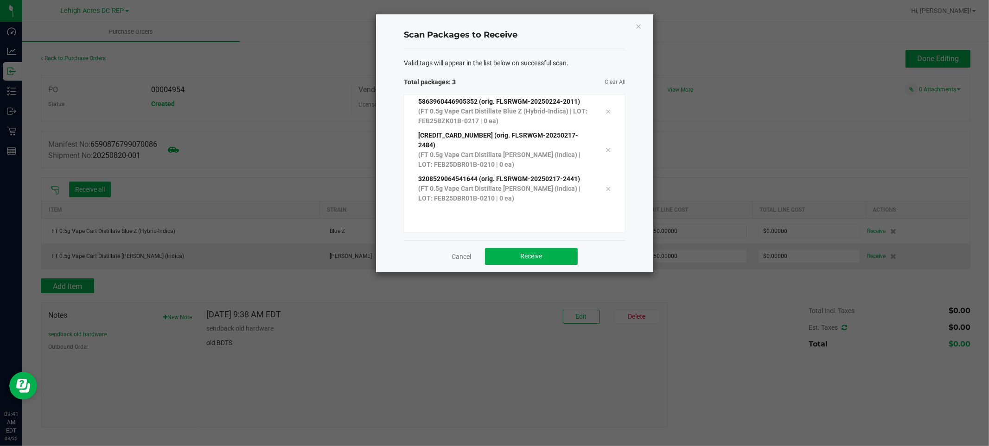
click at [520, 266] on div "Cancel Receive" at bounding box center [515, 257] width 222 height 32
click at [526, 251] on button "Receive" at bounding box center [531, 256] width 93 height 17
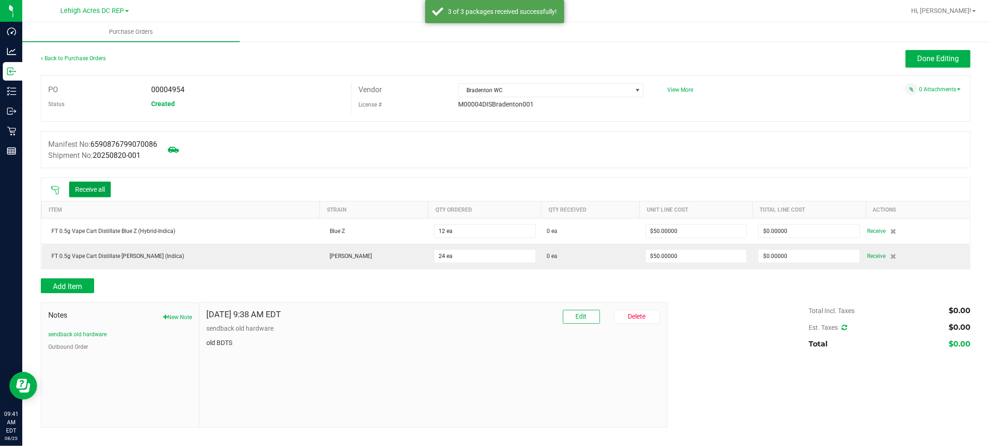
click at [90, 190] on button "Receive all" at bounding box center [90, 190] width 42 height 16
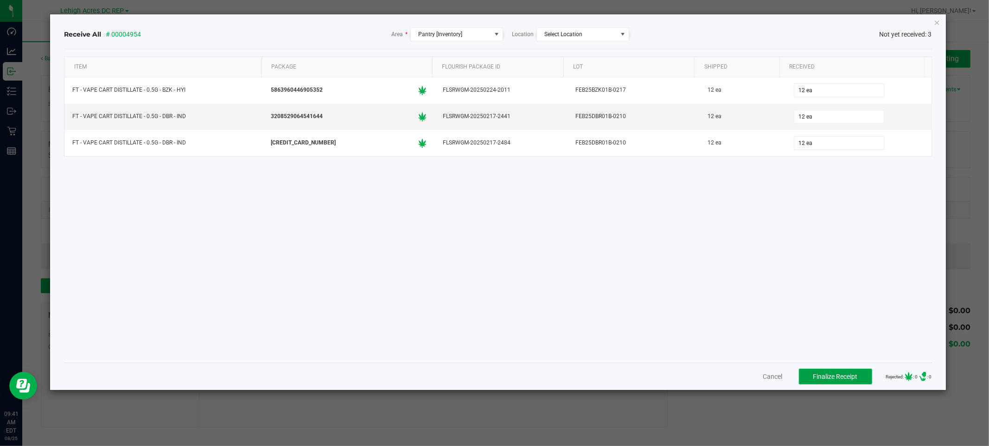
click at [840, 372] on button "Finalize Receipt" at bounding box center [835, 377] width 73 height 16
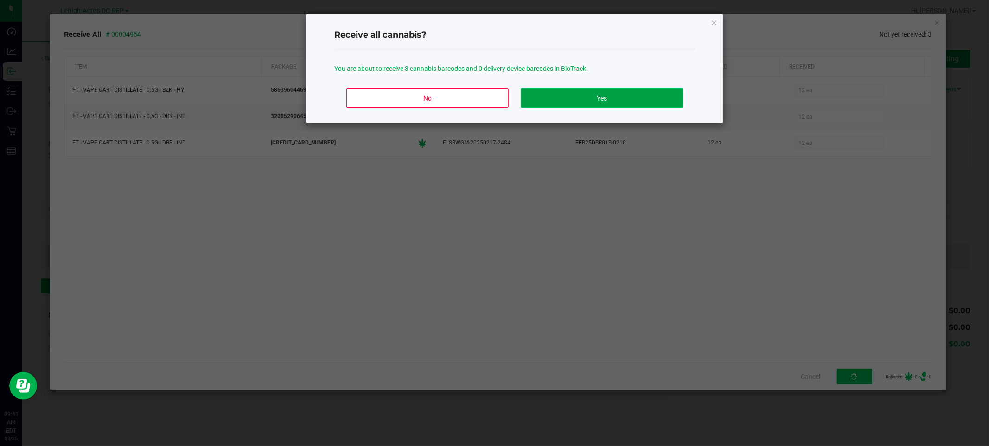
click at [601, 94] on button "Yes" at bounding box center [601, 98] width 162 height 19
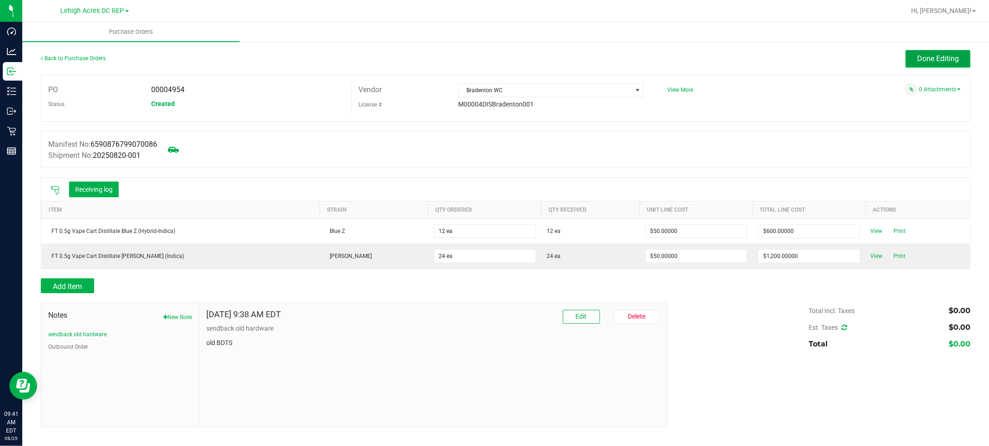
click at [949, 61] on span "Done Editing" at bounding box center [938, 58] width 42 height 9
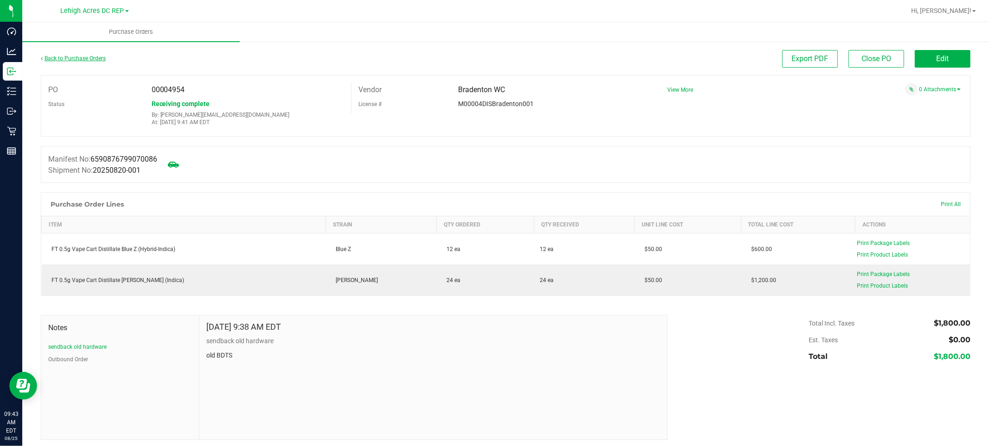
click at [43, 58] on icon at bounding box center [42, 59] width 2 height 6
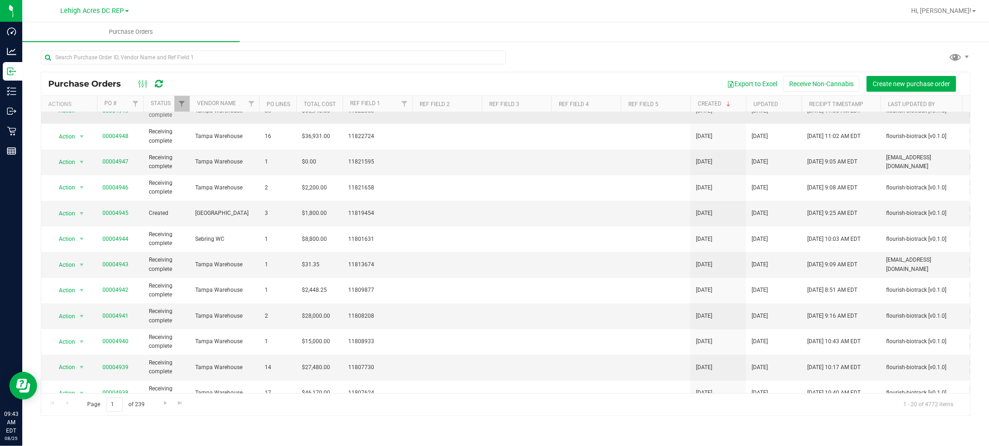
scroll to position [51, 0]
